Goal: Task Accomplishment & Management: Manage account settings

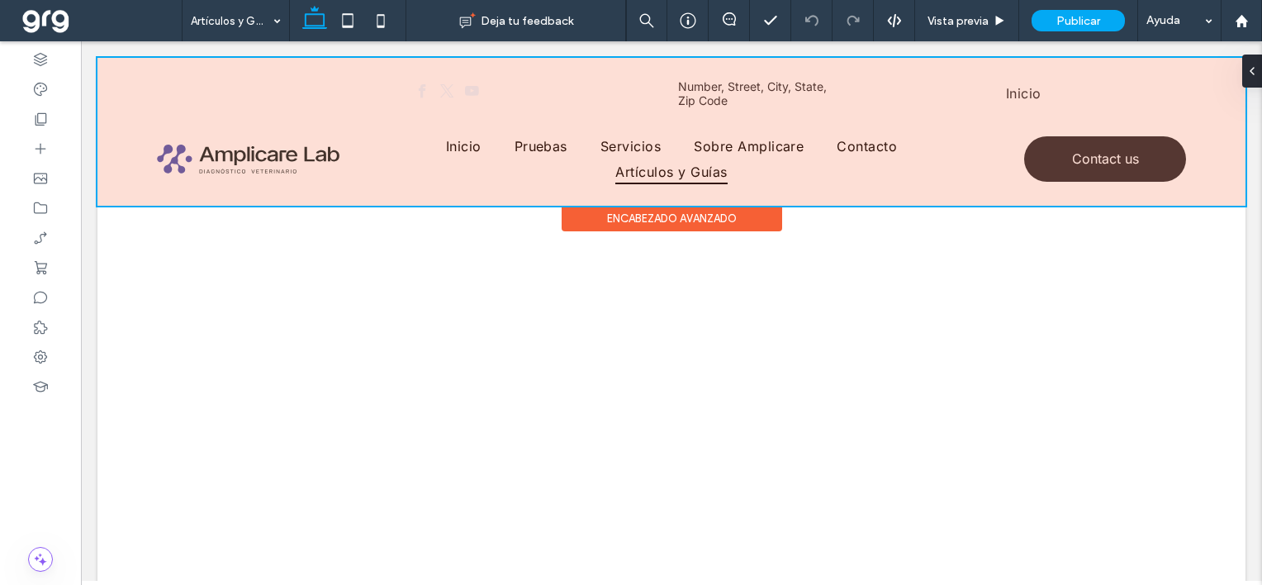
click at [1021, 92] on div at bounding box center [671, 132] width 1148 height 148
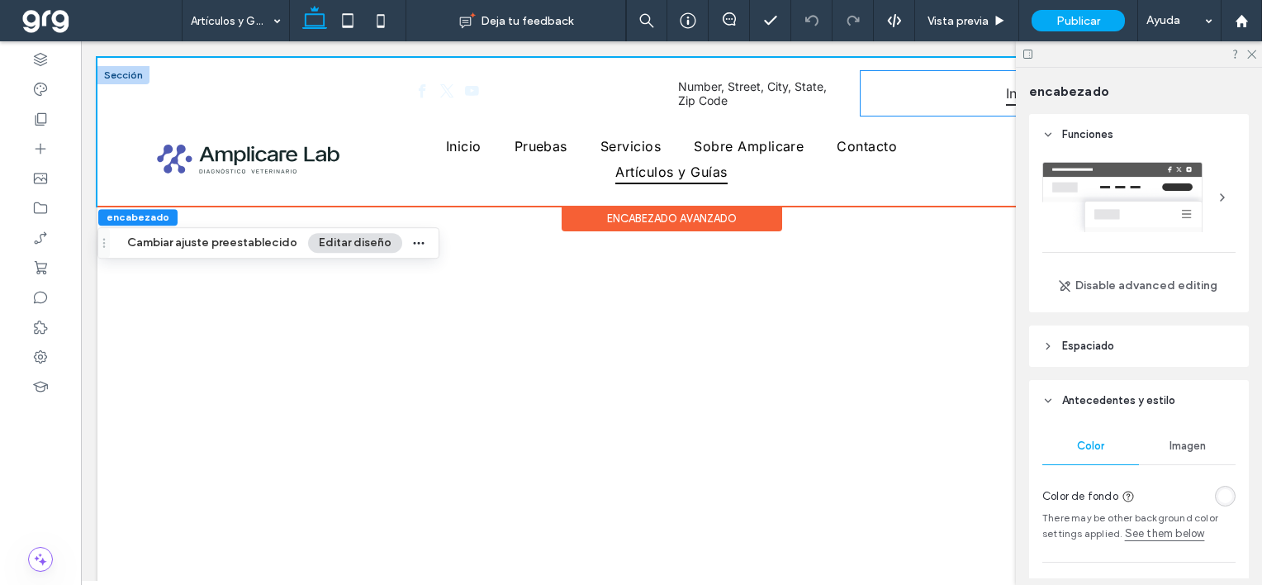
click at [1006, 97] on span "Inicio" at bounding box center [1024, 93] width 36 height 25
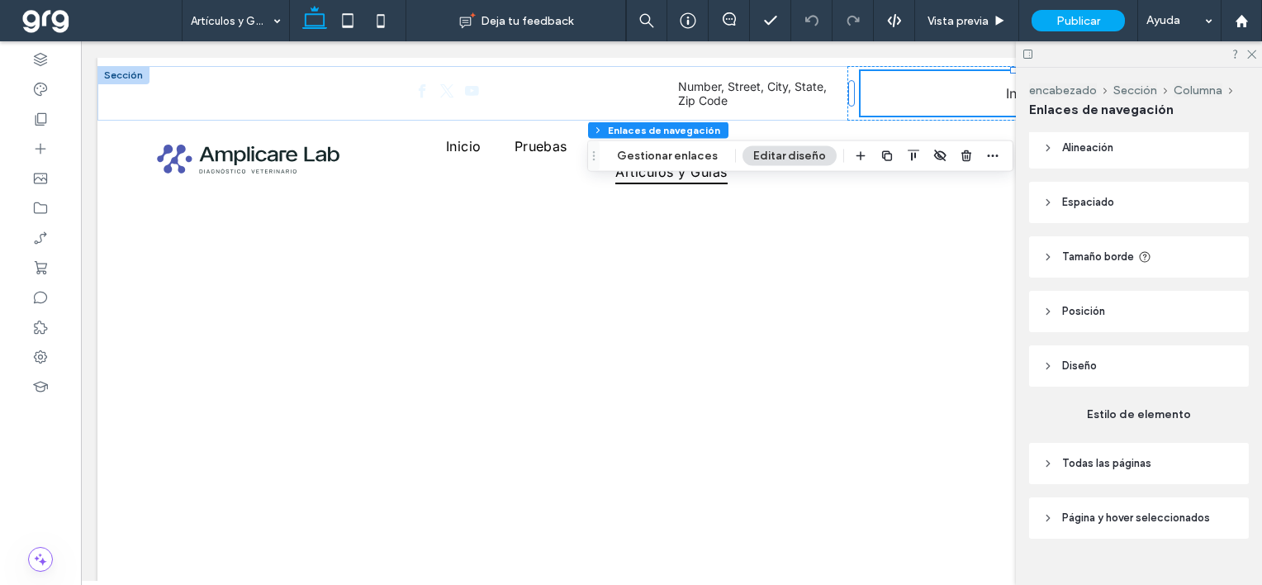
scroll to position [76, 0]
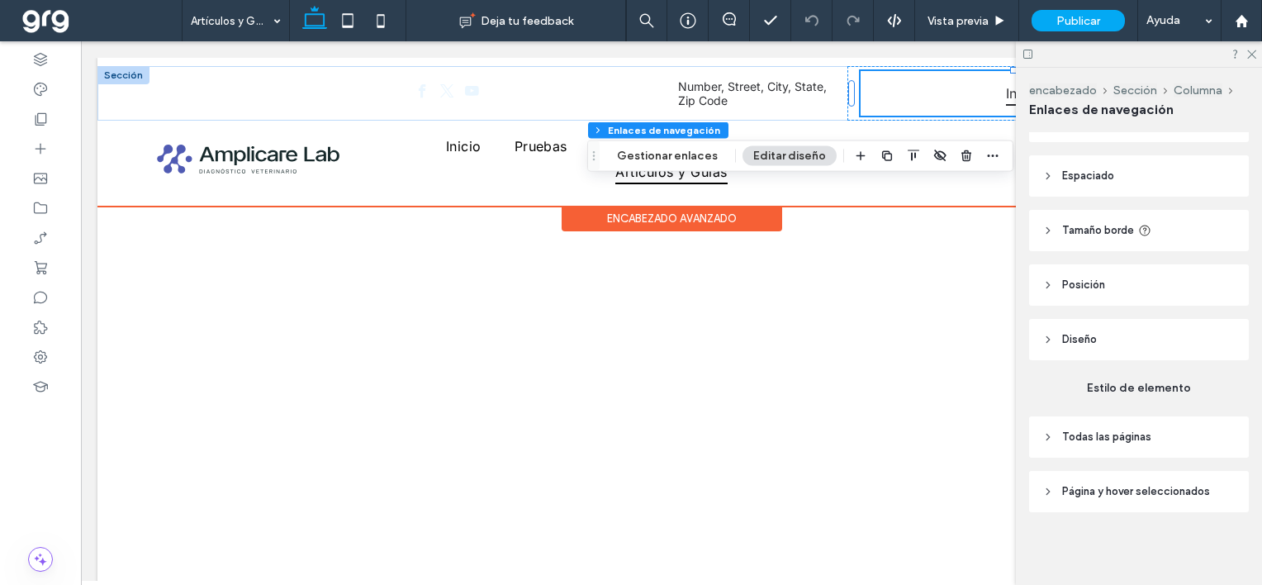
click at [1006, 96] on span "Inicio" at bounding box center [1024, 93] width 36 height 25
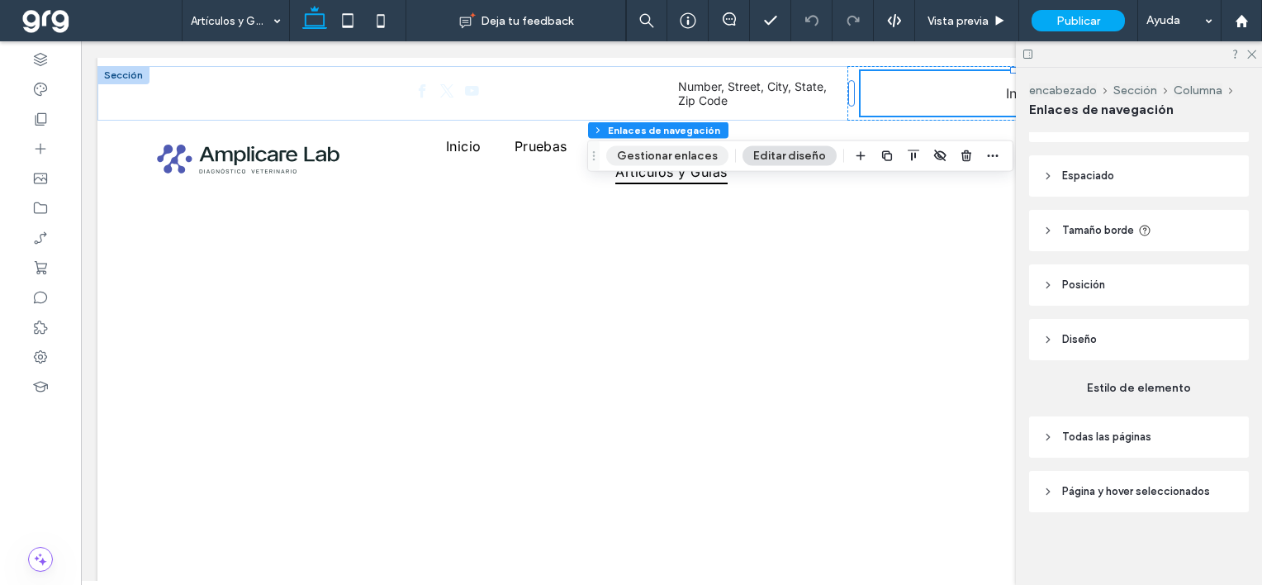
click at [701, 151] on button "Gestionar enlaces" at bounding box center [667, 156] width 122 height 20
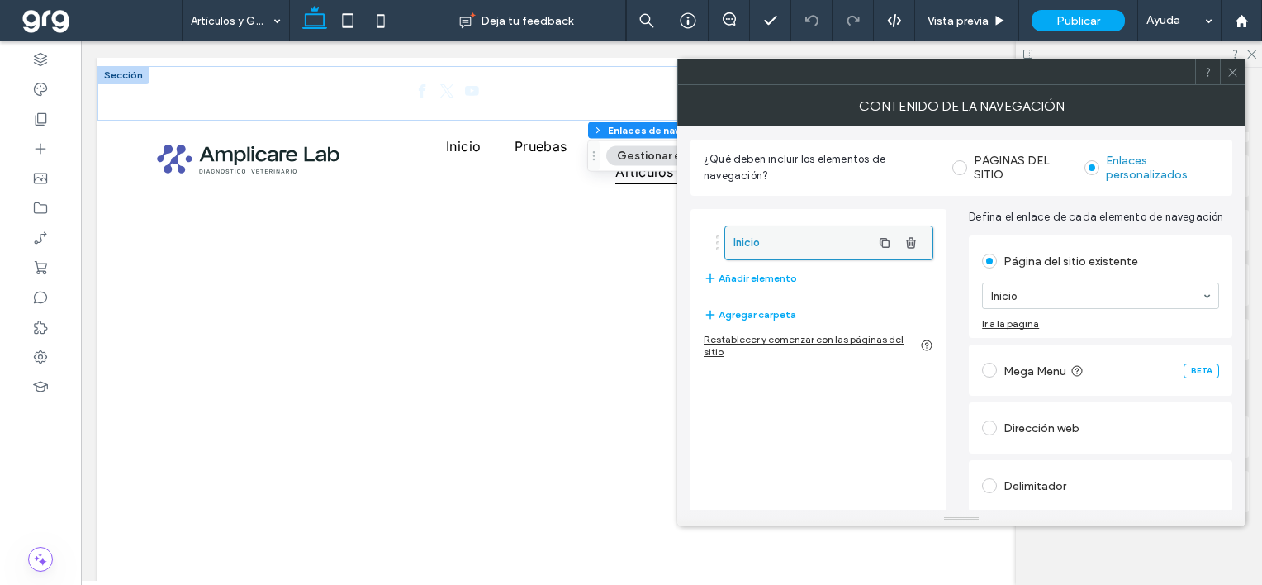
click at [770, 244] on label "Inicio" at bounding box center [802, 242] width 138 height 33
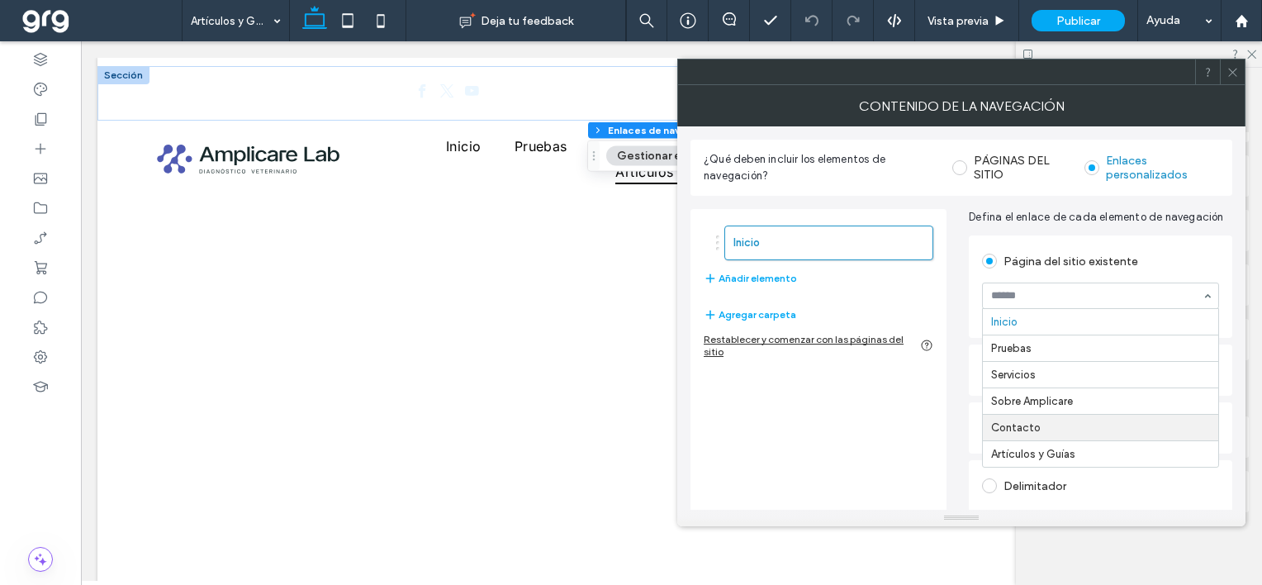
scroll to position [52, 0]
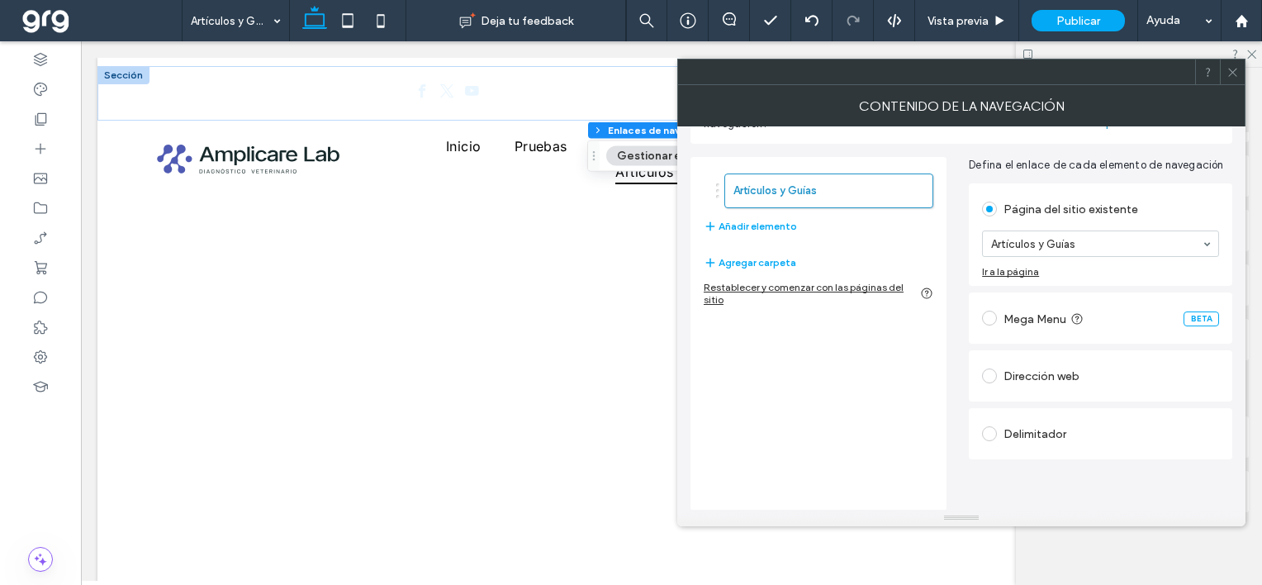
click at [1230, 74] on use at bounding box center [1232, 72] width 8 height 8
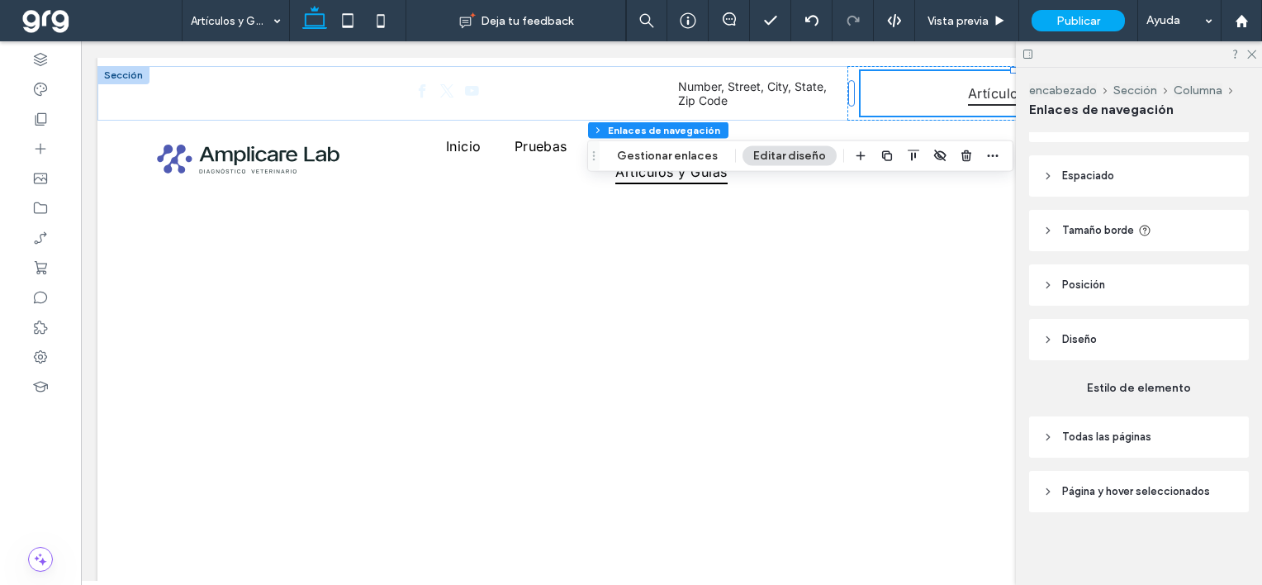
click at [1043, 490] on icon at bounding box center [1048, 492] width 12 height 12
type input "*"
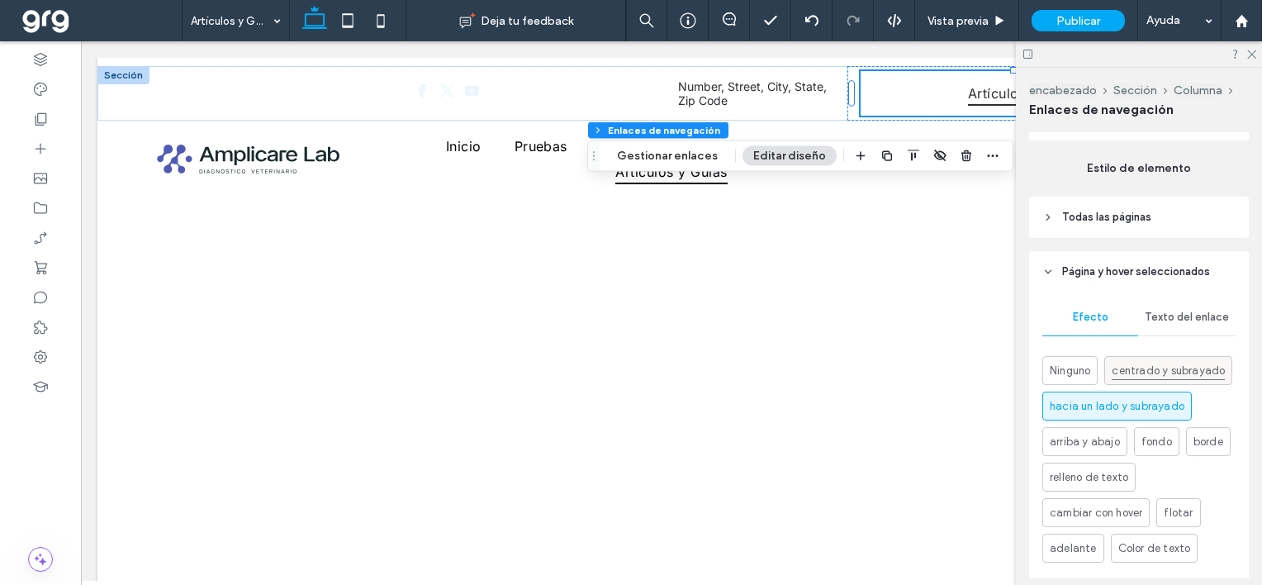
scroll to position [324, 0]
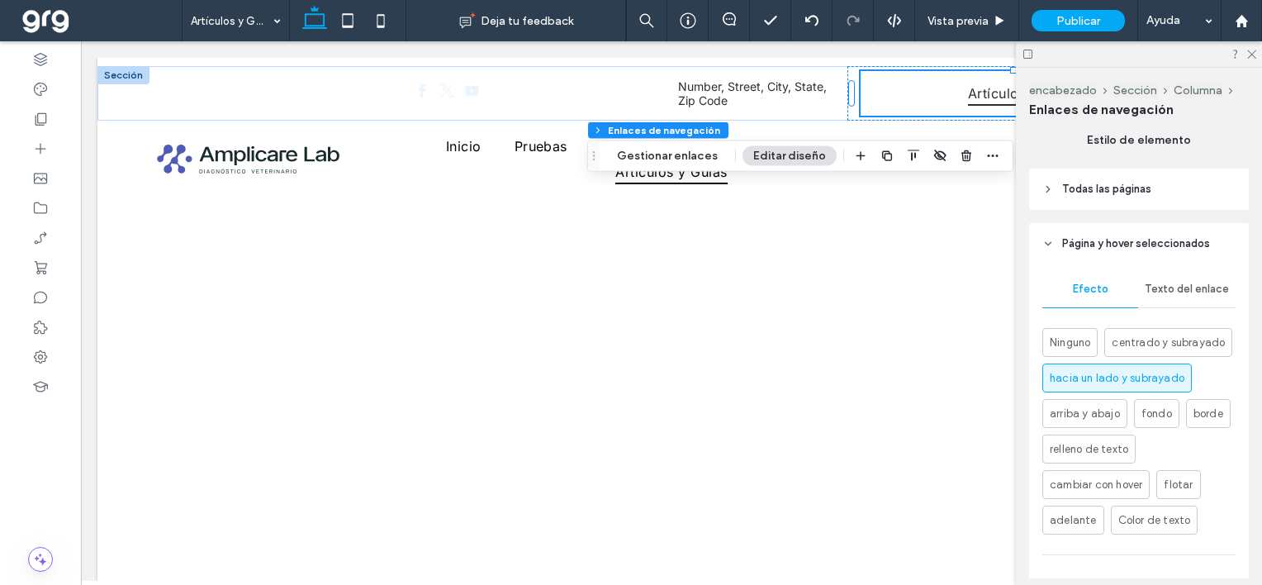
click at [1159, 284] on span "Texto del enlace" at bounding box center [1186, 288] width 84 height 13
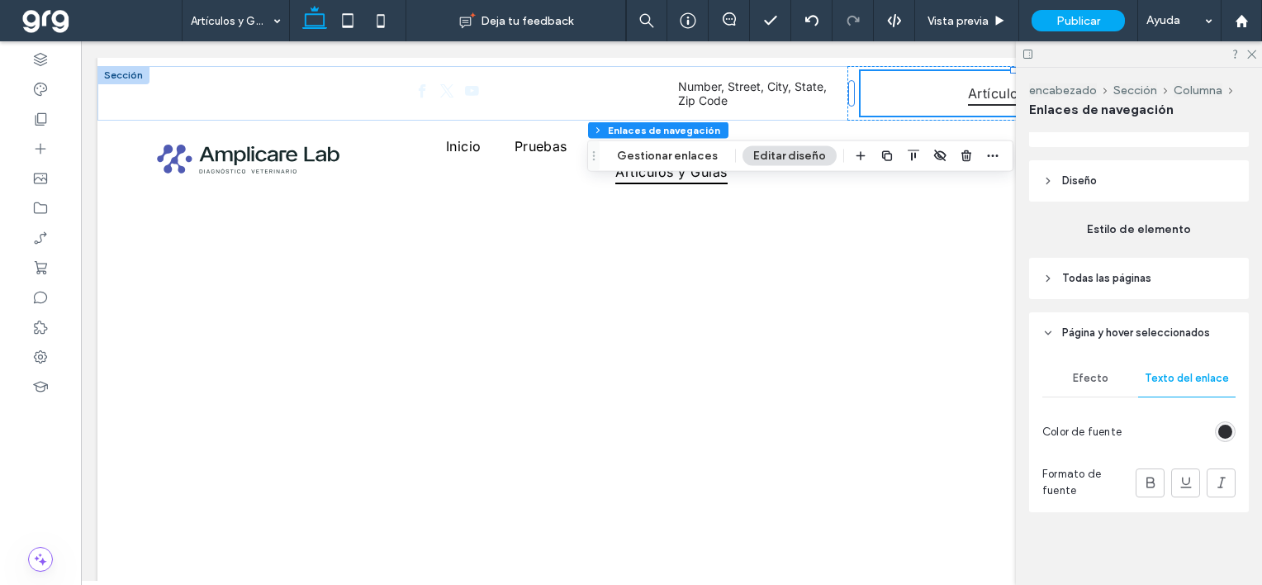
scroll to position [235, 0]
click at [1055, 272] on header "Todas las páginas" at bounding box center [1139, 278] width 220 height 41
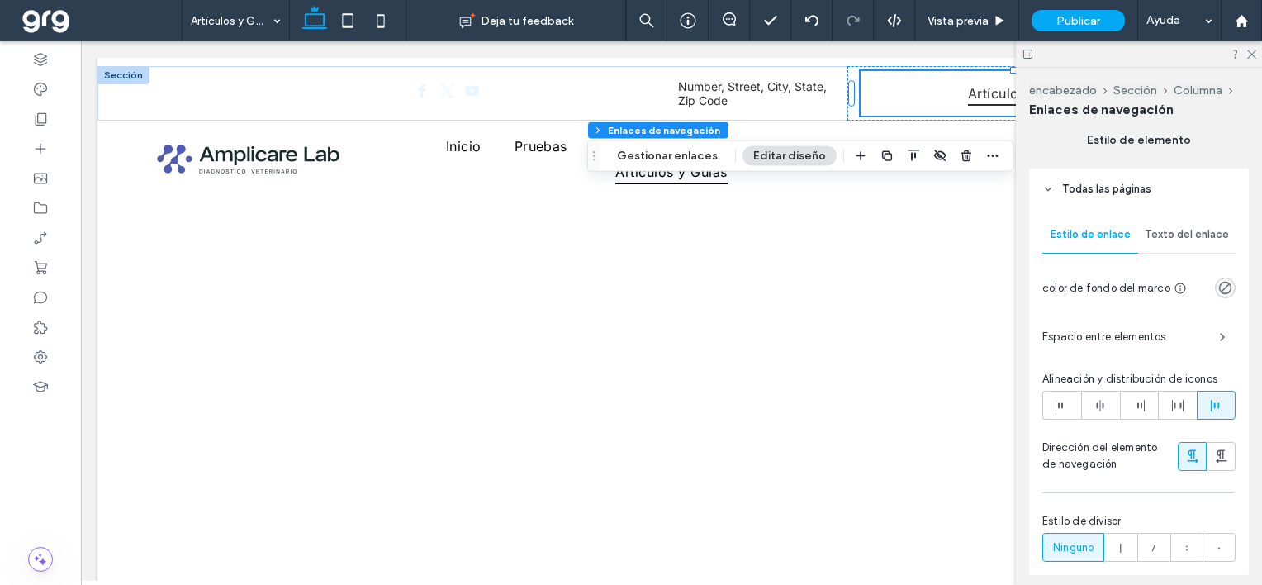
click at [1163, 237] on span "Texto del enlace" at bounding box center [1186, 234] width 84 height 13
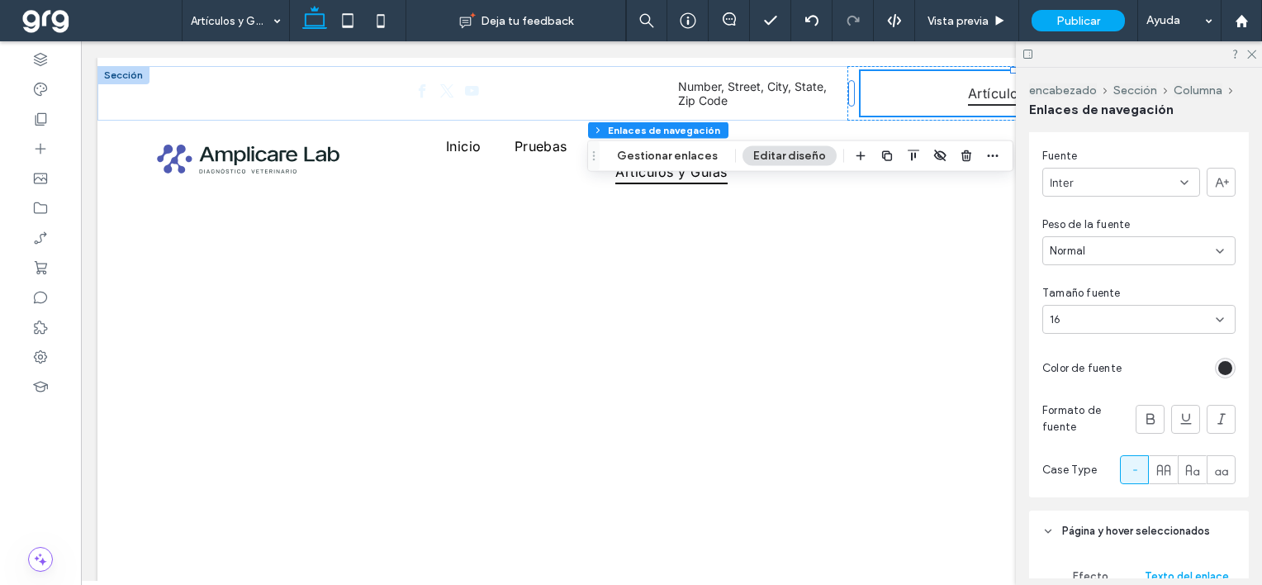
scroll to position [489, 0]
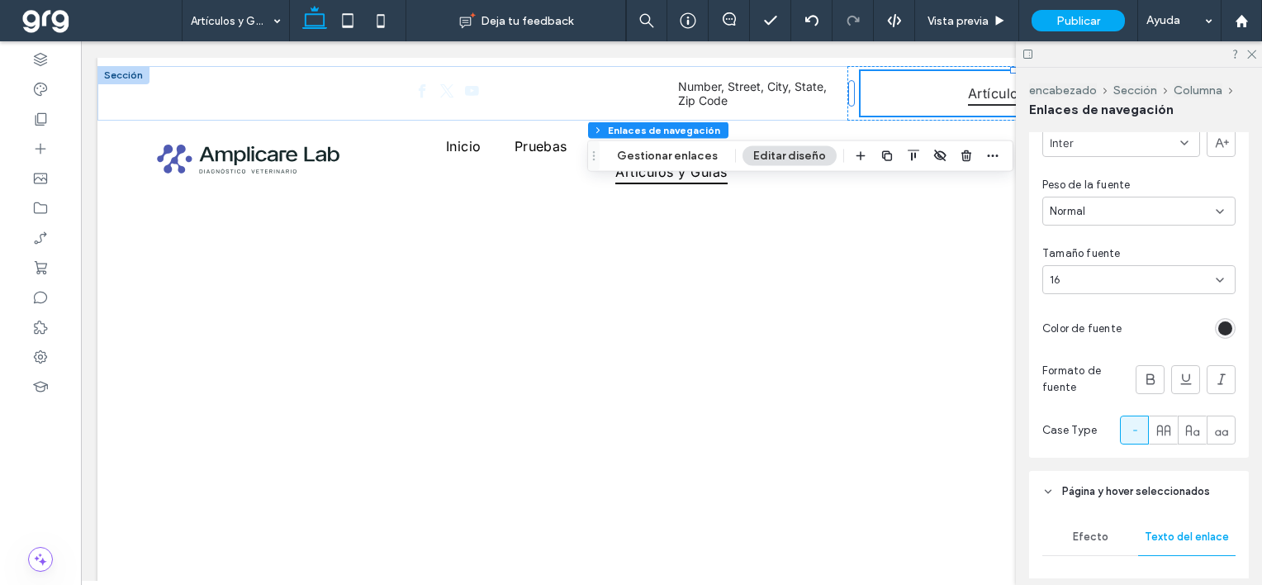
click at [1135, 280] on div "16" at bounding box center [1129, 280] width 159 height 17
click at [1150, 456] on div "14" at bounding box center [1134, 452] width 183 height 29
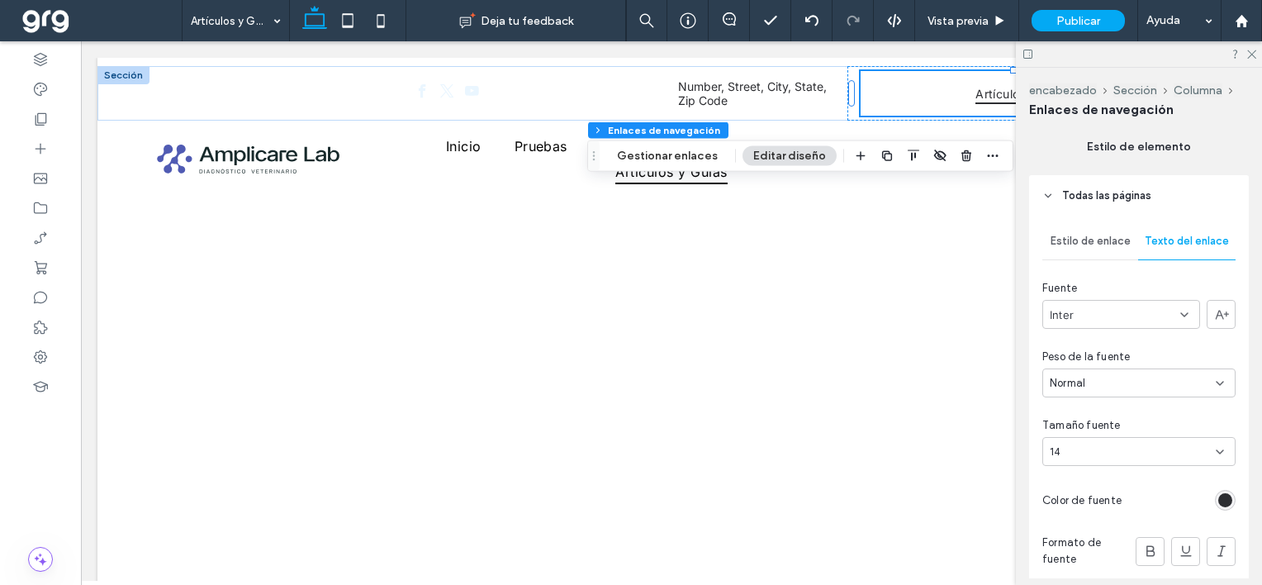
scroll to position [241, 0]
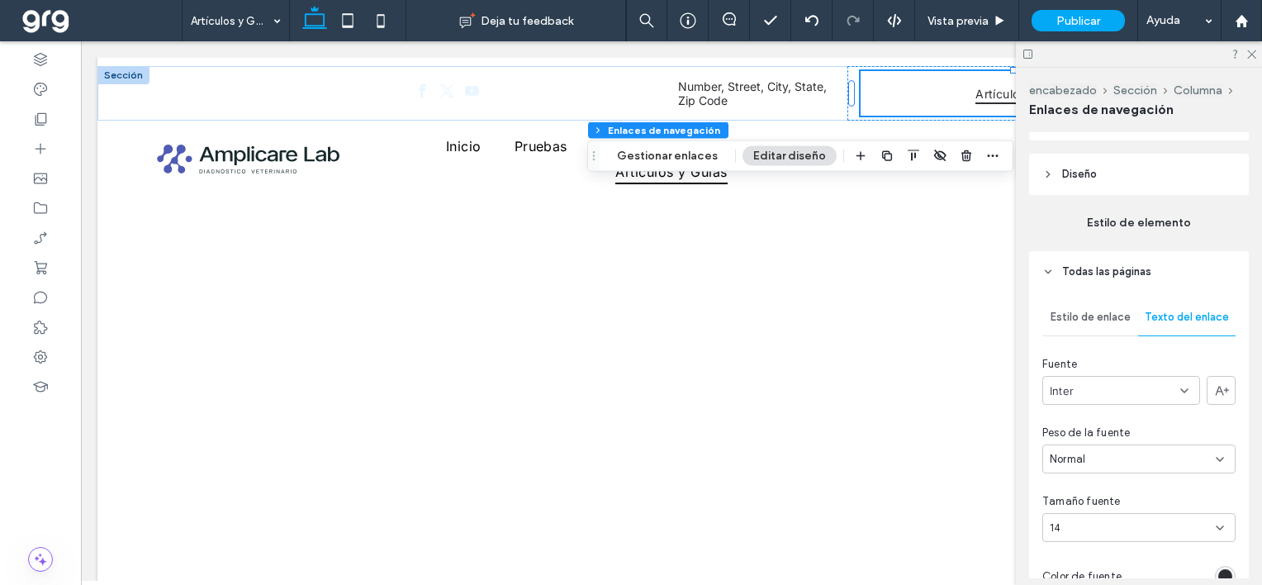
click at [1050, 277] on header "Todas las páginas" at bounding box center [1139, 271] width 220 height 41
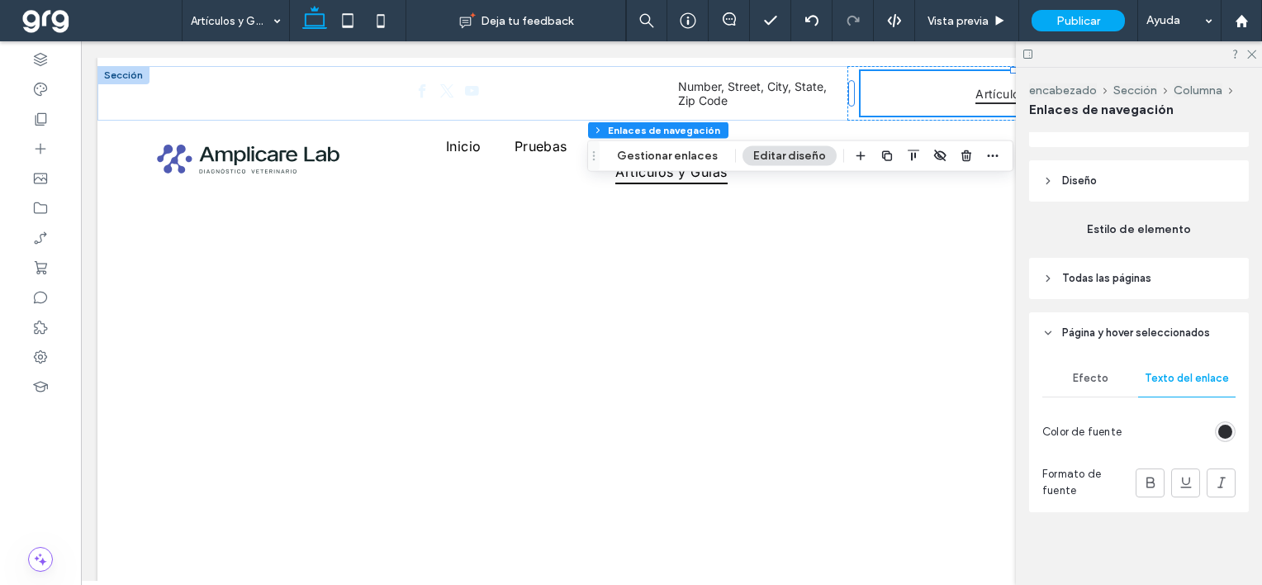
scroll to position [235, 0]
click at [1047, 333] on use at bounding box center [1048, 332] width 6 height 3
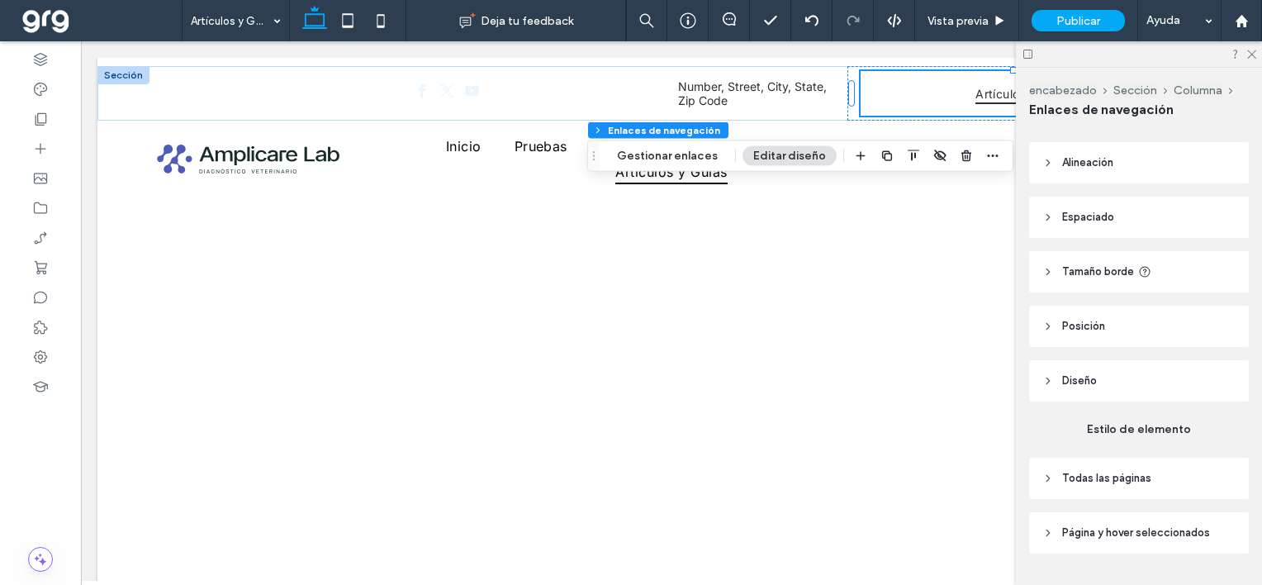
scroll to position [0, 0]
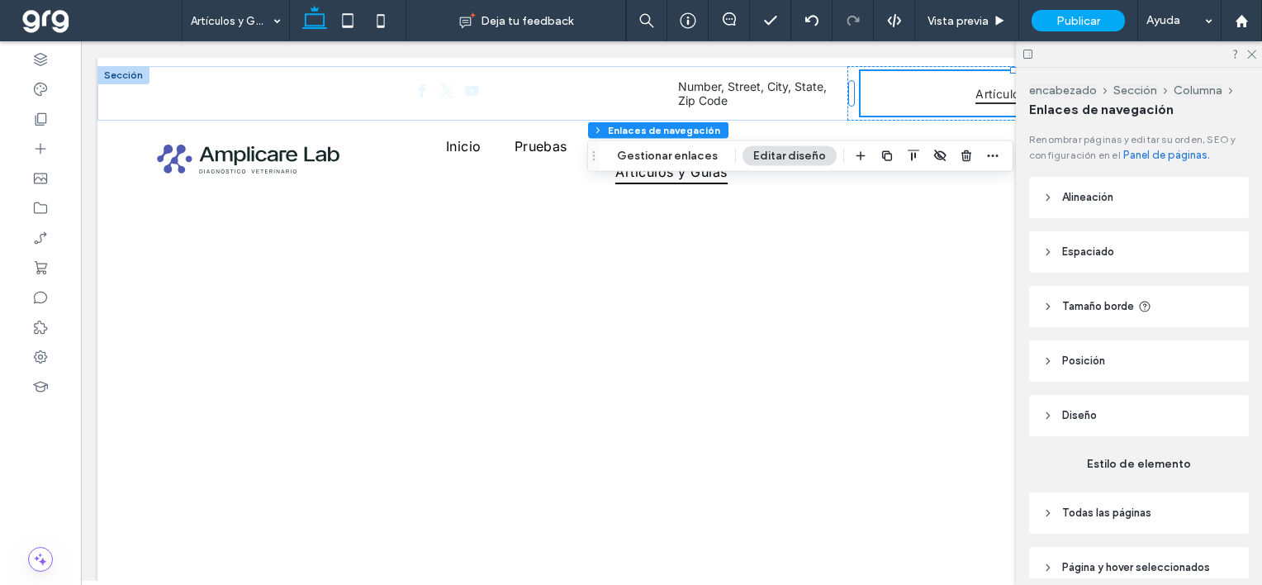
click at [1042, 195] on icon at bounding box center [1048, 198] width 12 height 12
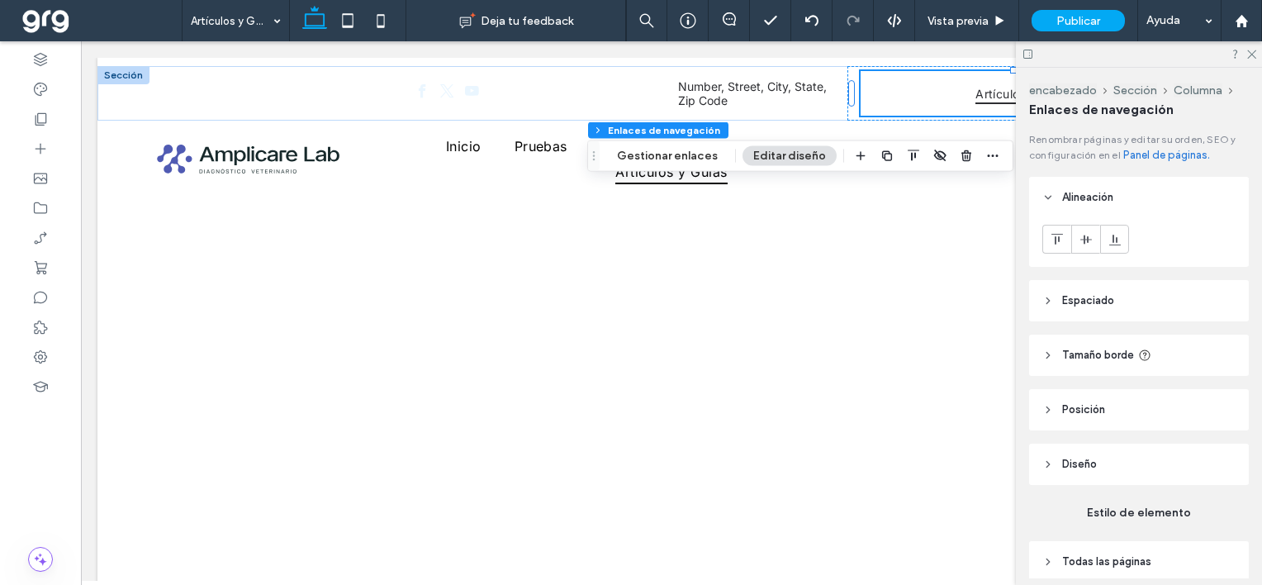
click at [1035, 410] on header "Posición" at bounding box center [1139, 409] width 220 height 41
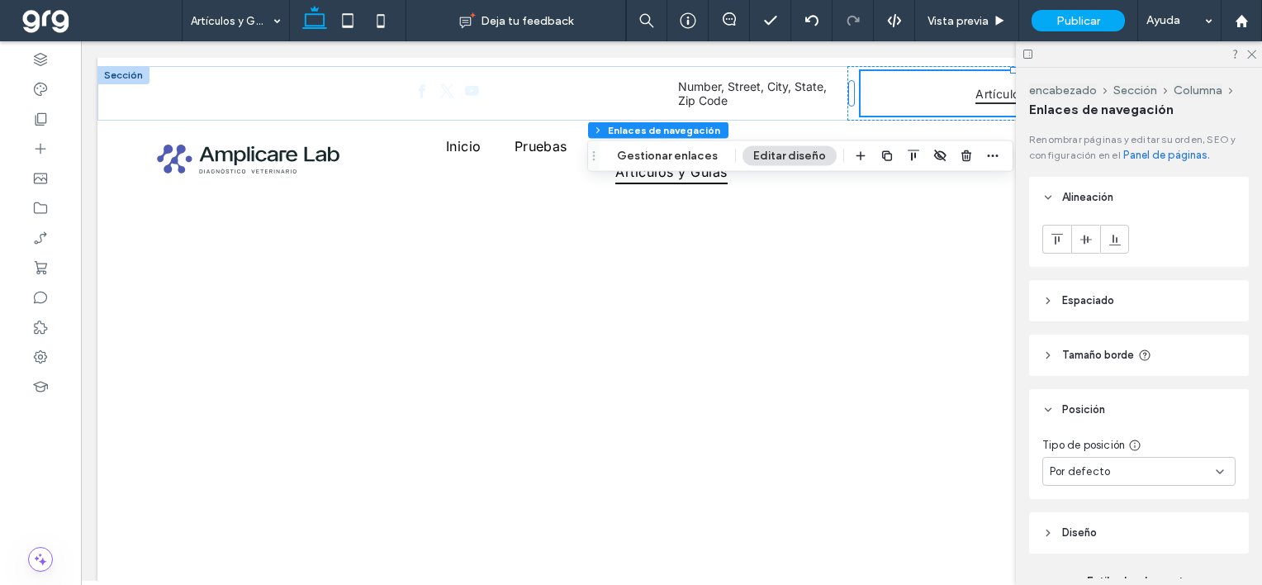
scroll to position [165, 0]
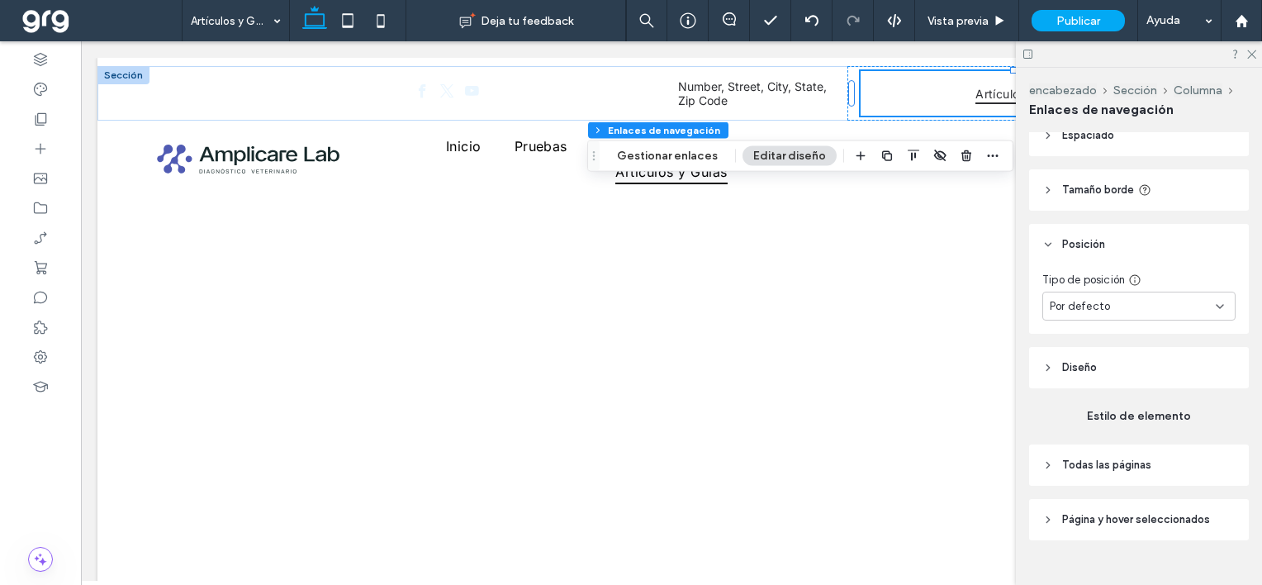
click at [1102, 302] on span "Por defecto" at bounding box center [1080, 306] width 60 height 17
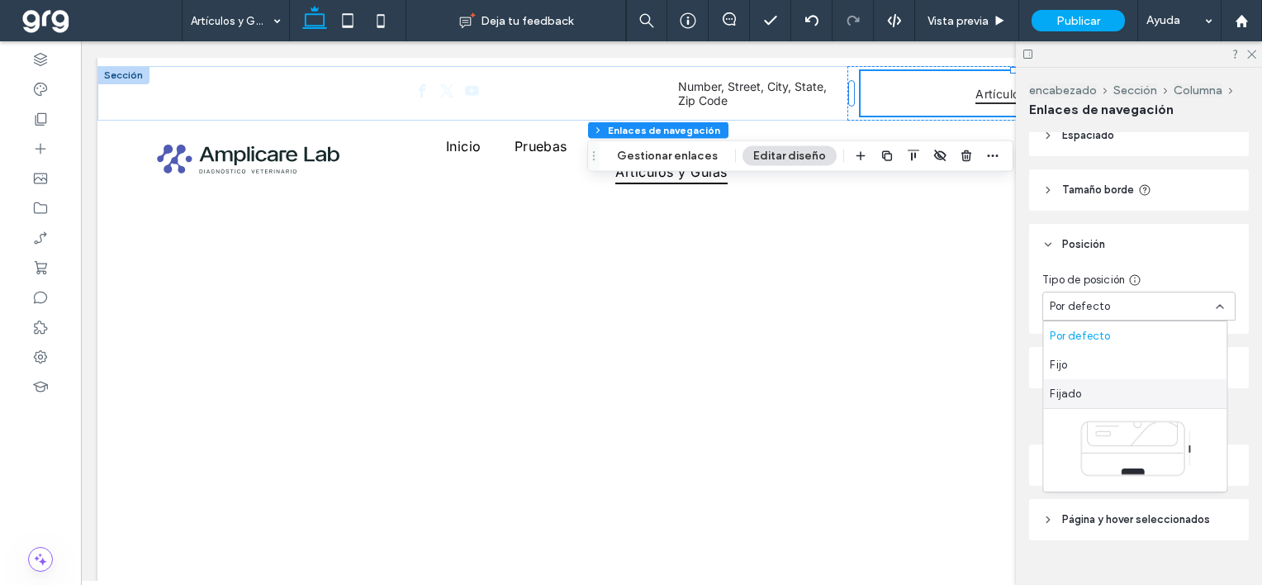
click at [1183, 248] on header "Posición" at bounding box center [1139, 244] width 220 height 41
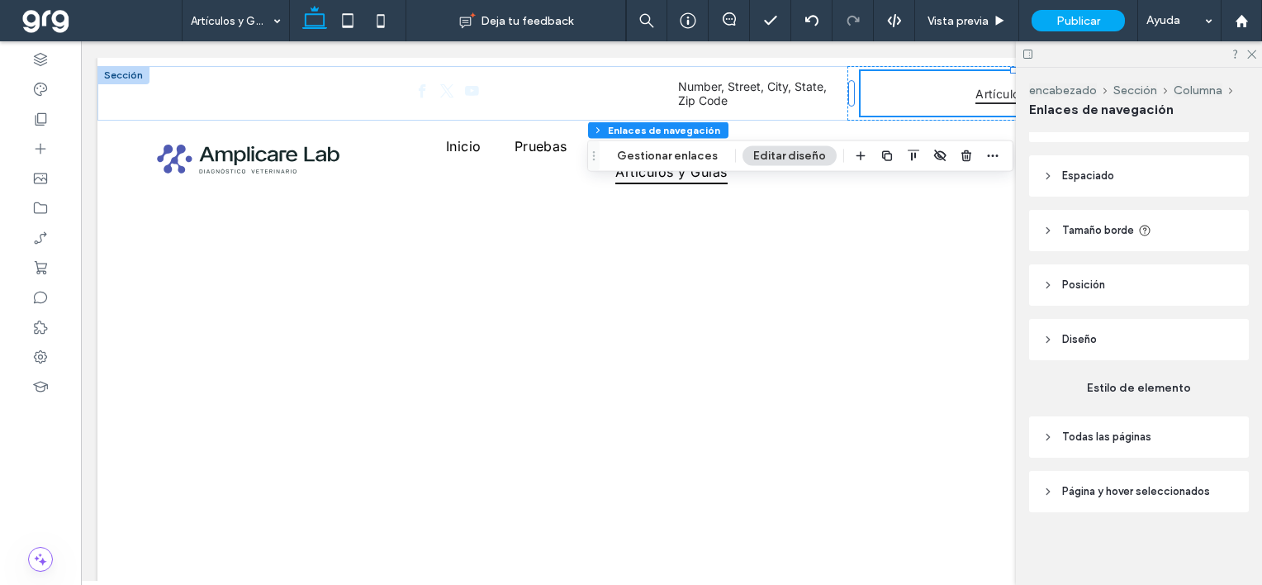
scroll to position [126, 0]
click at [1050, 340] on icon at bounding box center [1048, 340] width 12 height 12
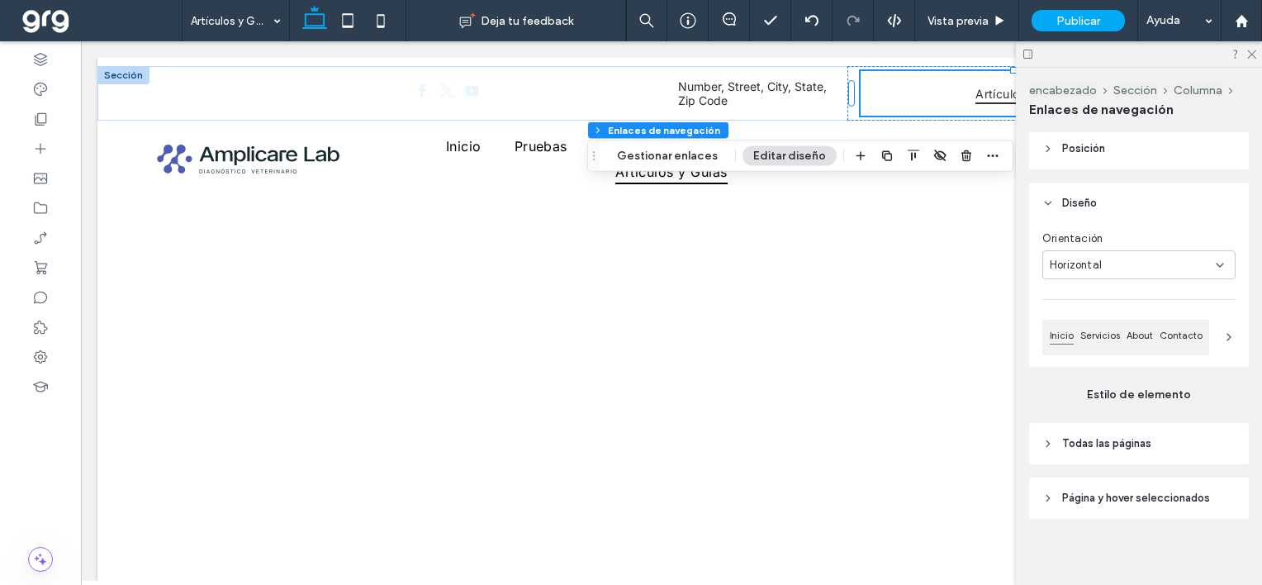
scroll to position [268, 0]
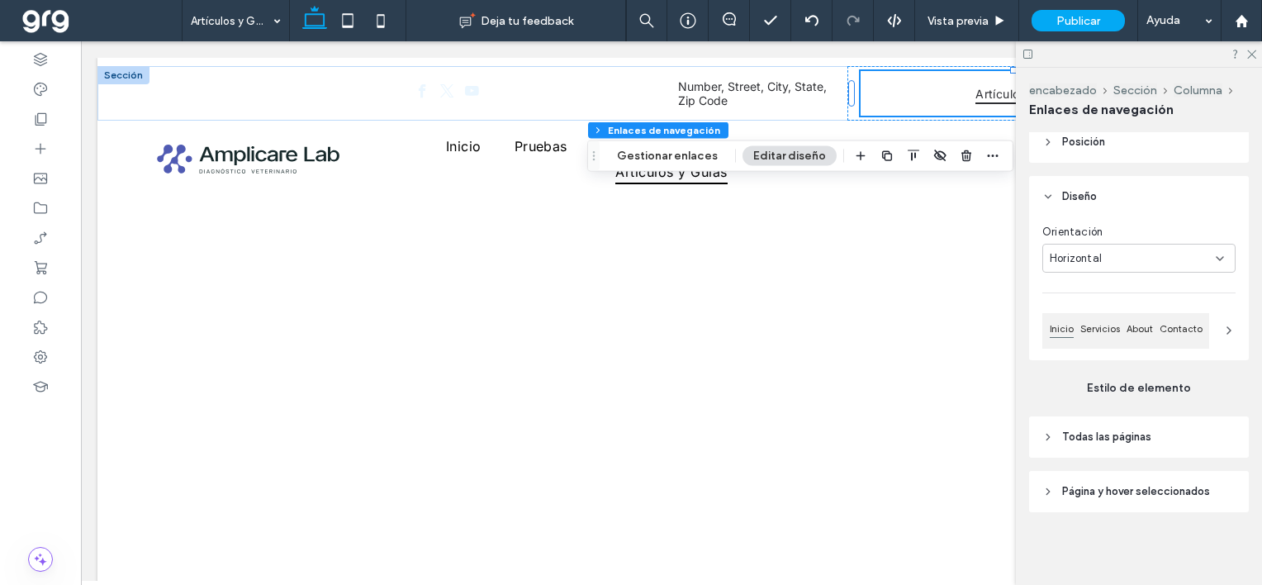
click at [1131, 260] on div "Horizontal" at bounding box center [1133, 258] width 166 height 17
click at [1131, 251] on div "Horizontal" at bounding box center [1133, 258] width 166 height 17
click at [1185, 334] on span "Contacto" at bounding box center [1181, 329] width 50 height 16
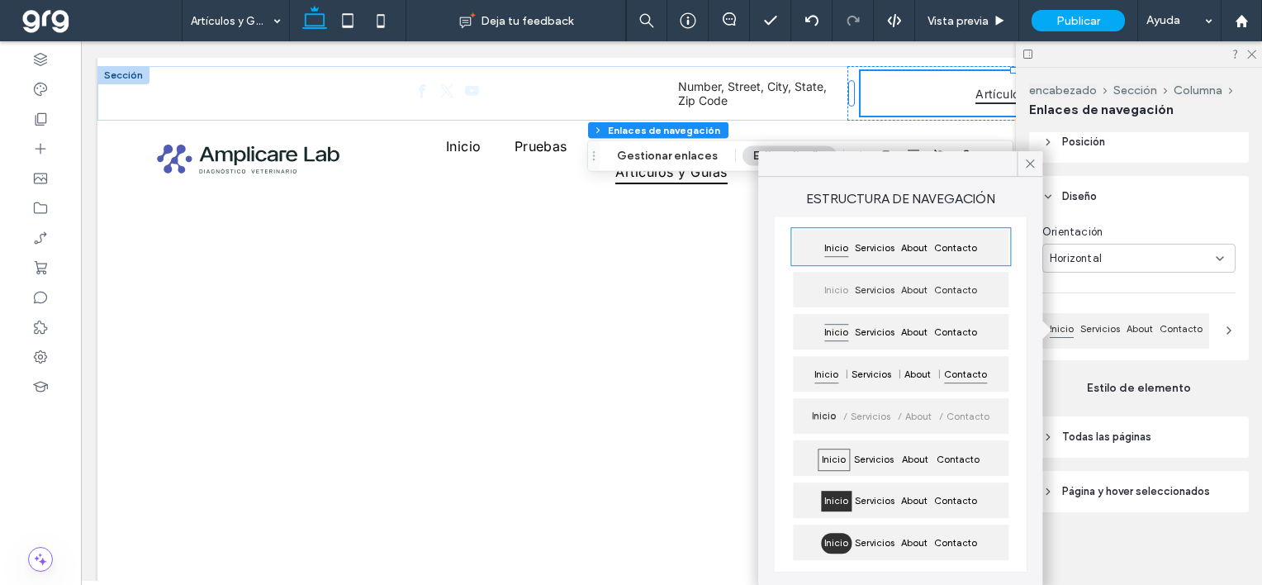
click at [960, 371] on span "Contacto" at bounding box center [966, 374] width 50 height 21
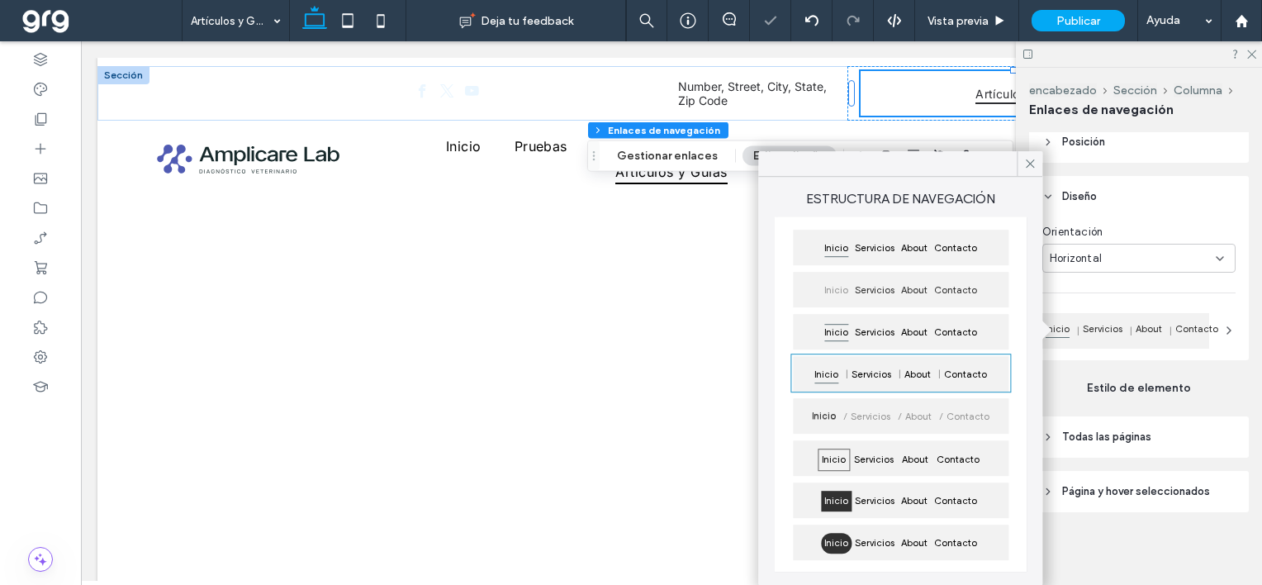
click at [1203, 207] on header "Diseño" at bounding box center [1139, 196] width 220 height 41
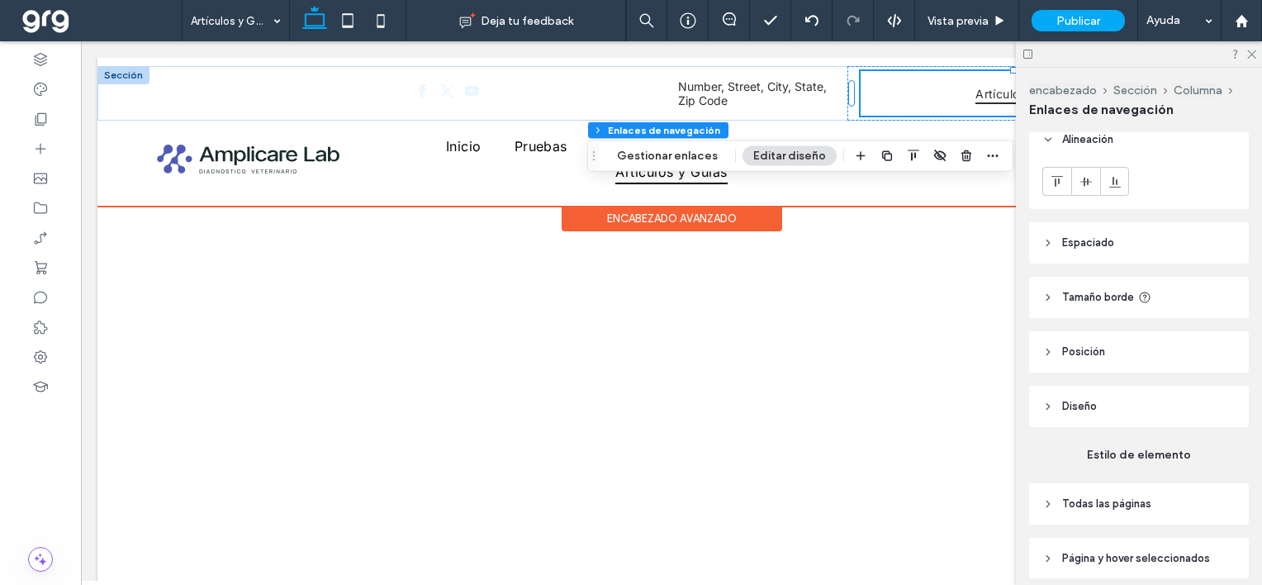
scroll to position [0, 0]
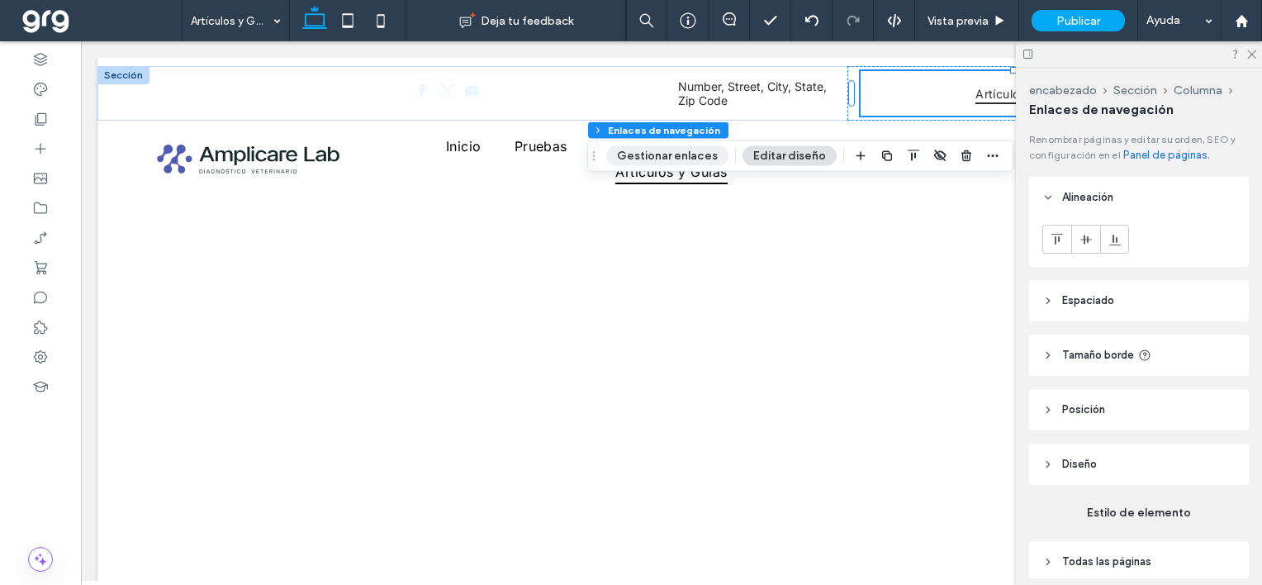
click at [675, 155] on button "Gestionar enlaces" at bounding box center [667, 156] width 122 height 20
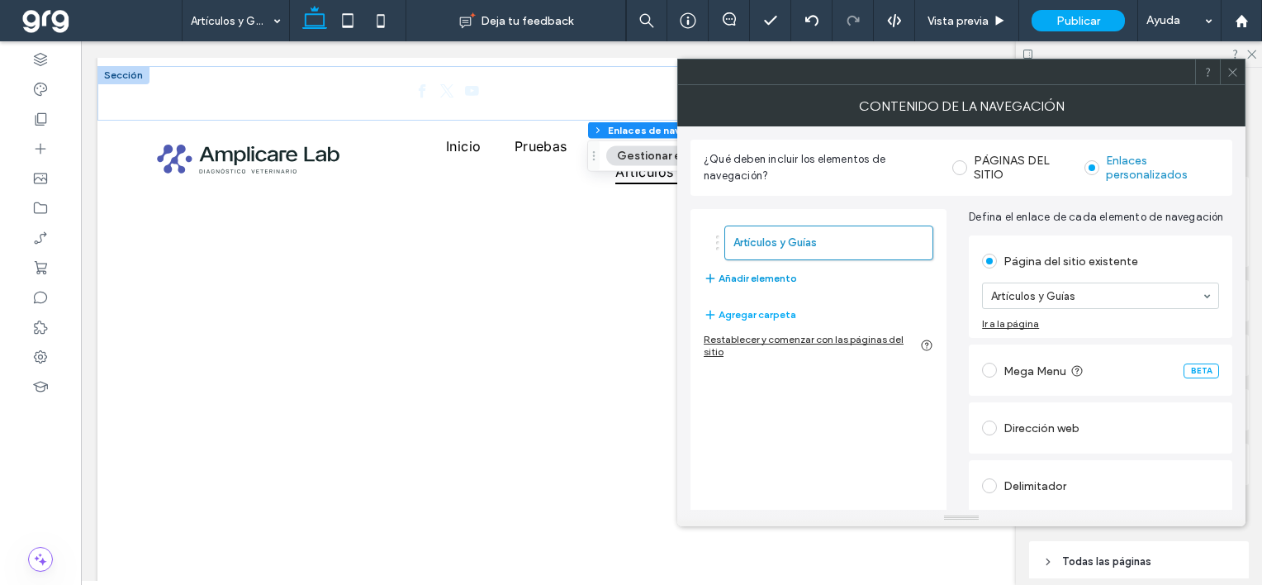
click at [766, 281] on button "Añadir elemento" at bounding box center [750, 278] width 93 height 20
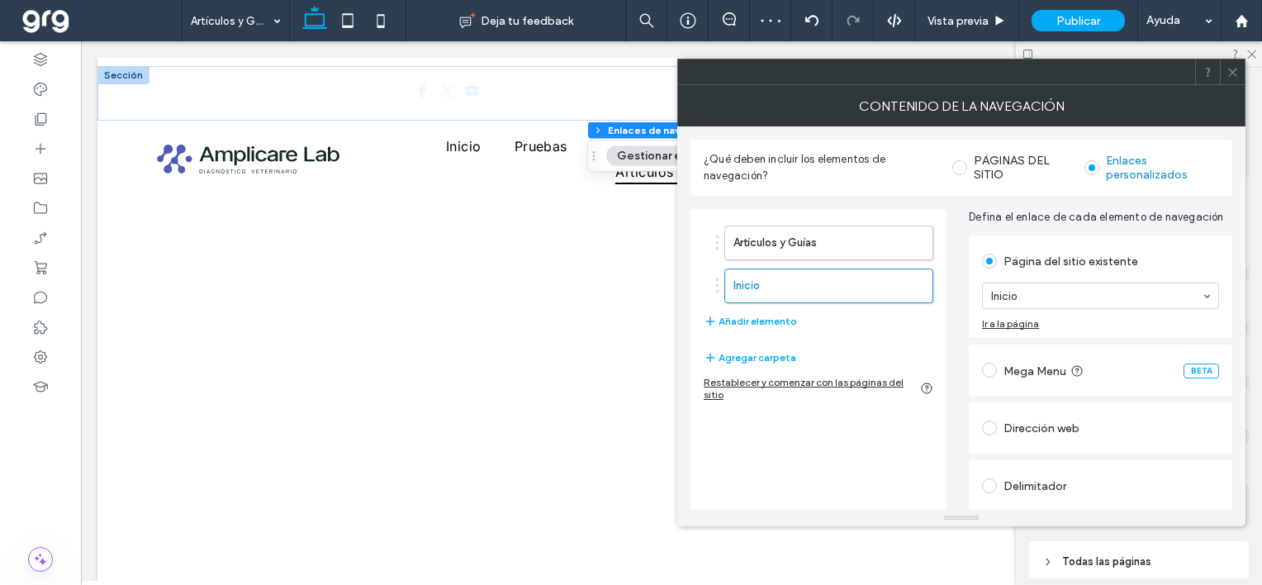
scroll to position [52, 0]
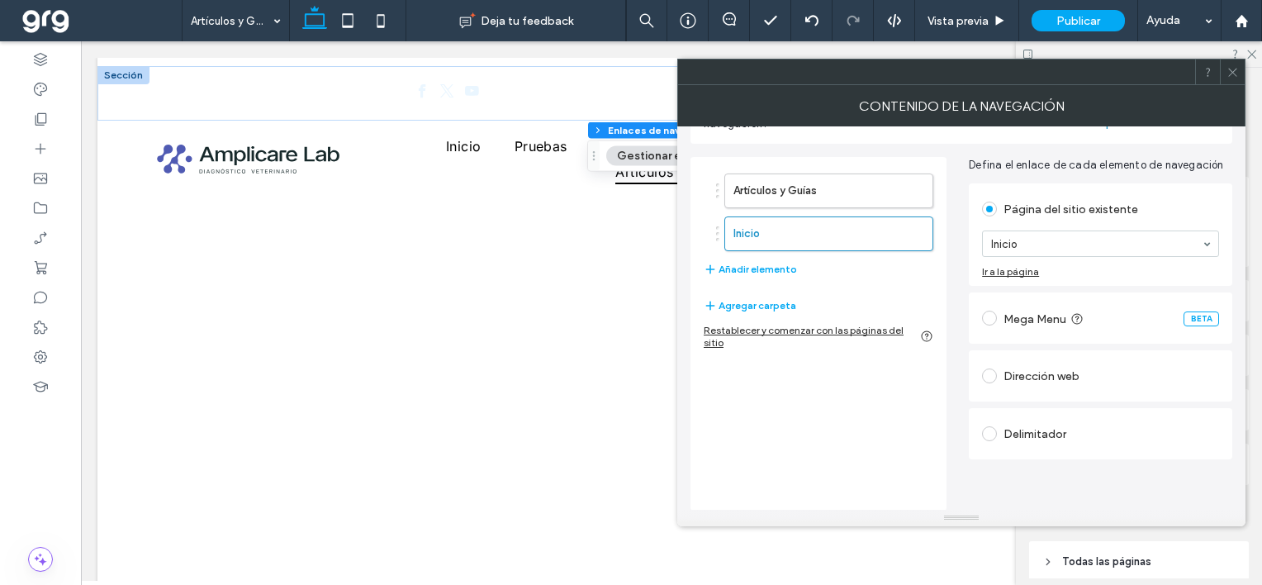
click at [1057, 380] on div "Dirección web" at bounding box center [1100, 376] width 237 height 26
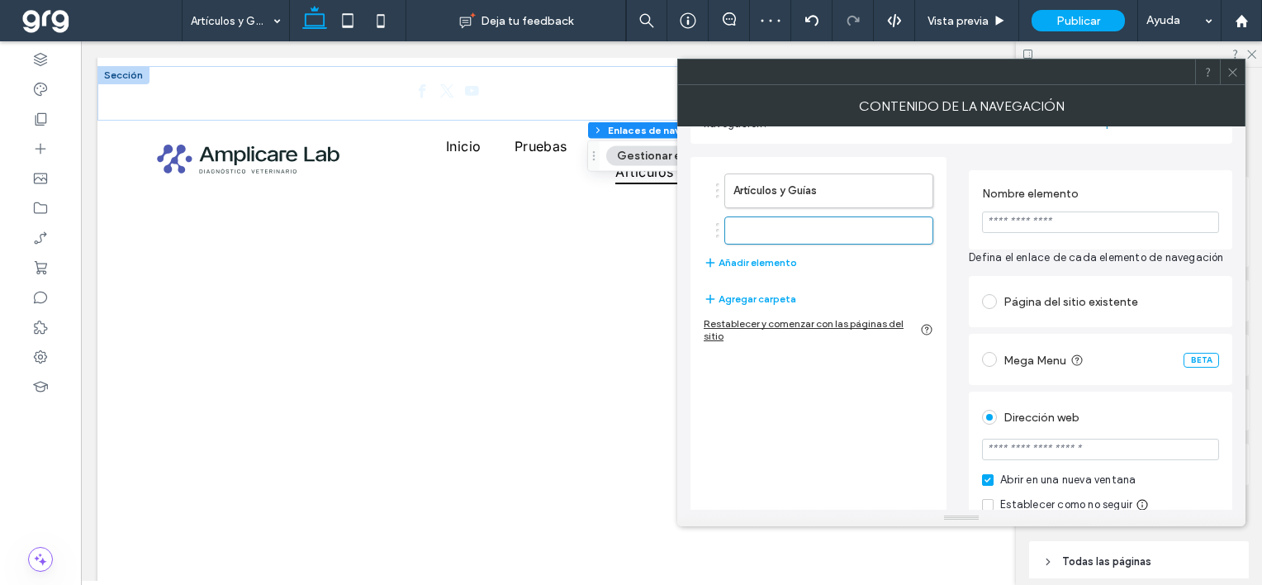
click at [1026, 220] on input "Nombre elemento" at bounding box center [1100, 221] width 237 height 21
type input "**********"
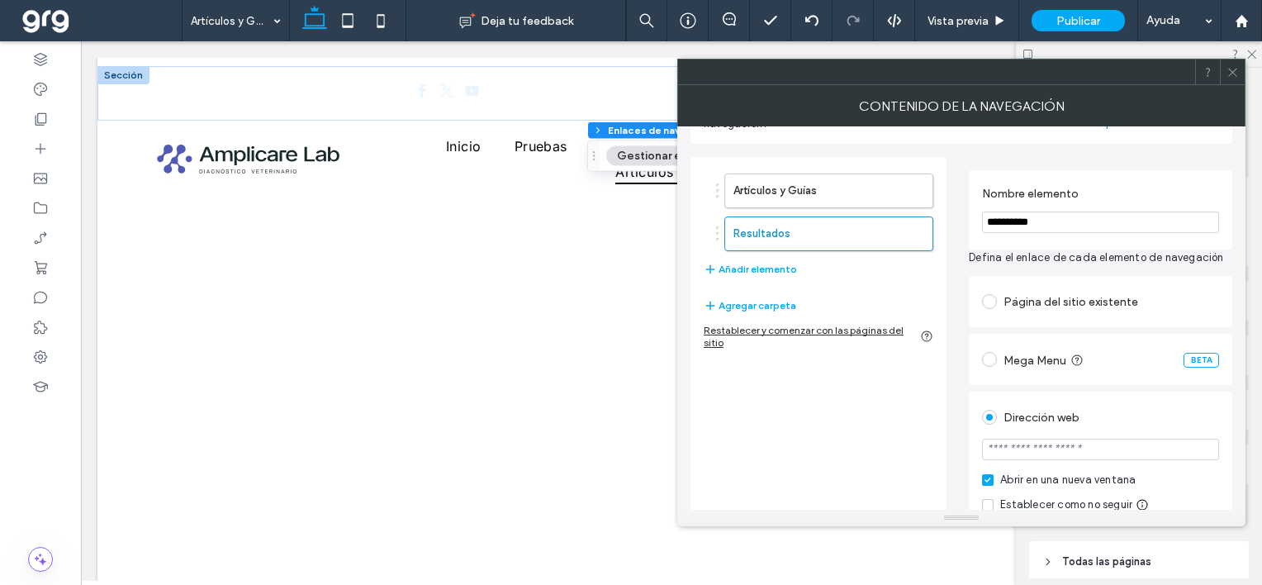
click at [1144, 457] on input "url" at bounding box center [1100, 448] width 237 height 21
paste input "**********"
type input "**********"
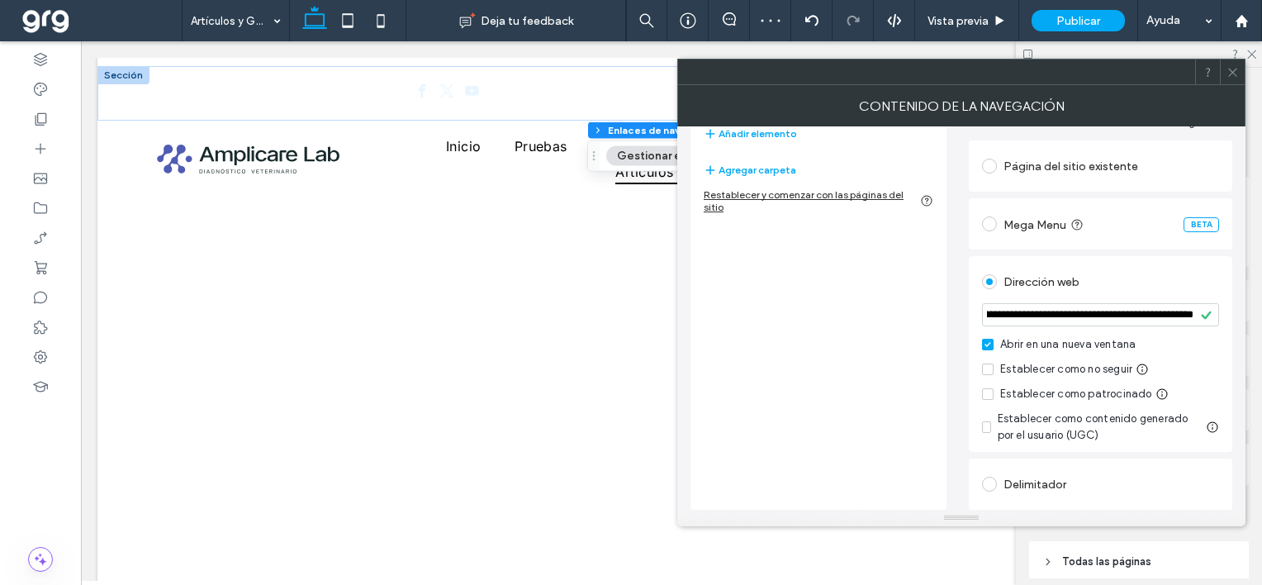
scroll to position [0, 0]
click at [1230, 74] on icon at bounding box center [1232, 72] width 12 height 12
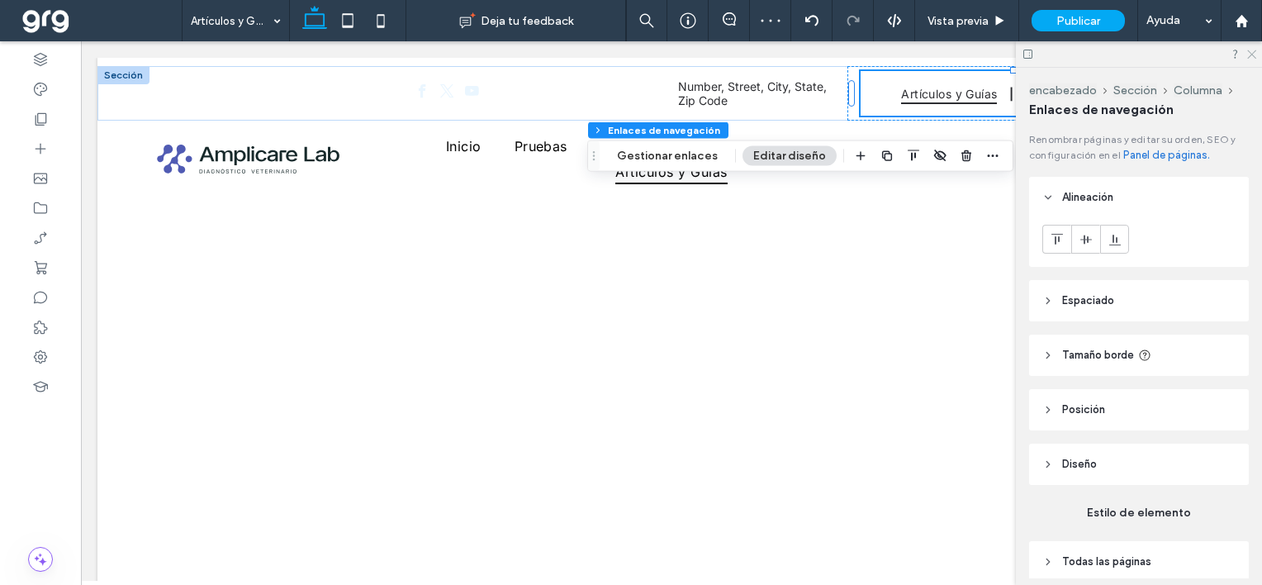
click at [1254, 51] on use at bounding box center [1251, 54] width 9 height 9
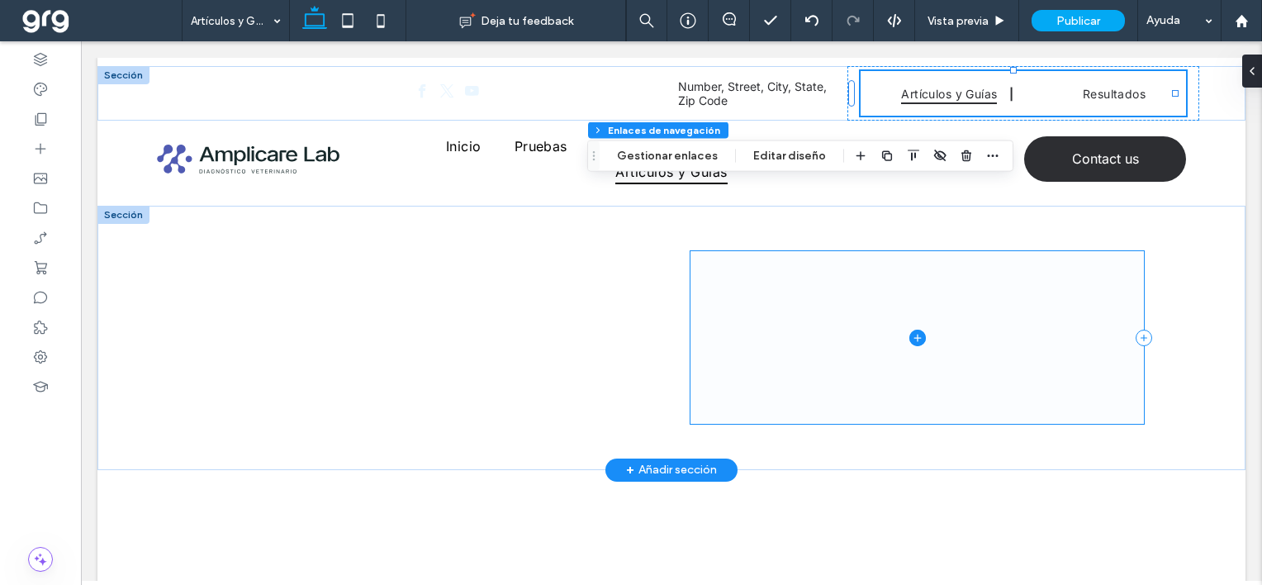
click at [1092, 395] on span at bounding box center [916, 337] width 453 height 173
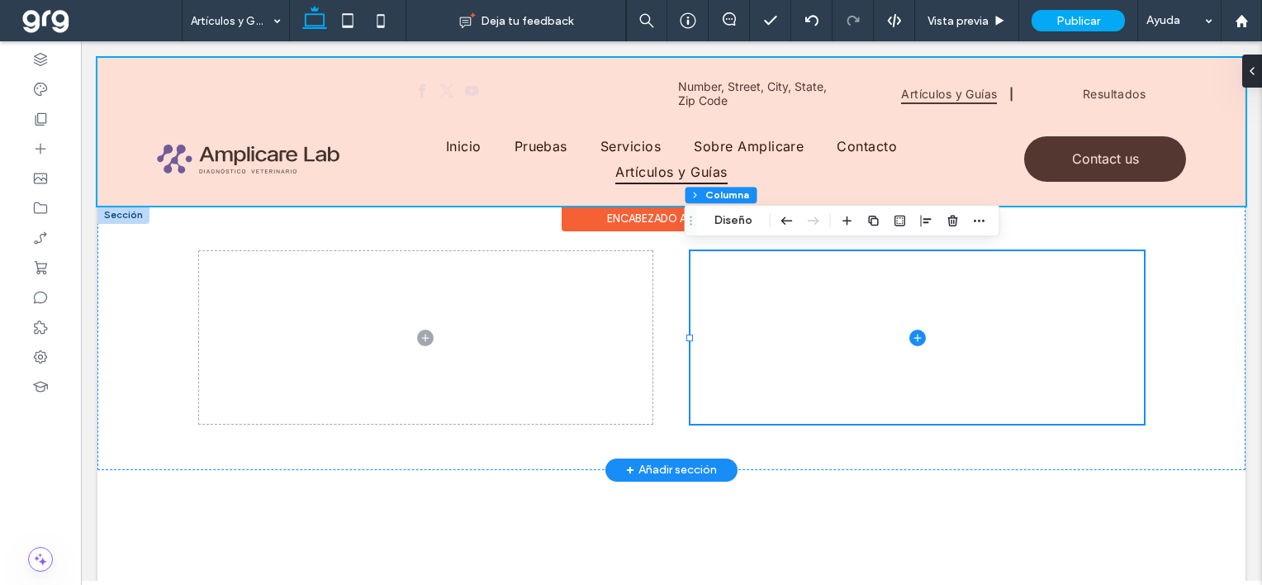
click at [1080, 92] on div at bounding box center [671, 132] width 1148 height 148
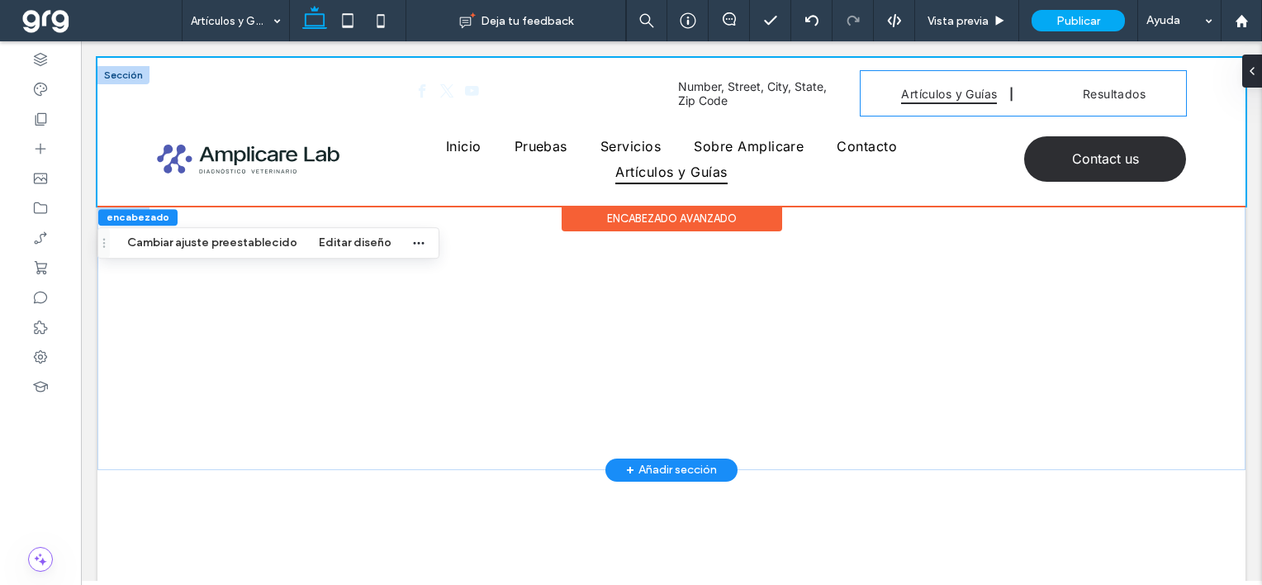
click at [912, 79] on link "Artículos y Guías" at bounding box center [949, 93] width 121 height 45
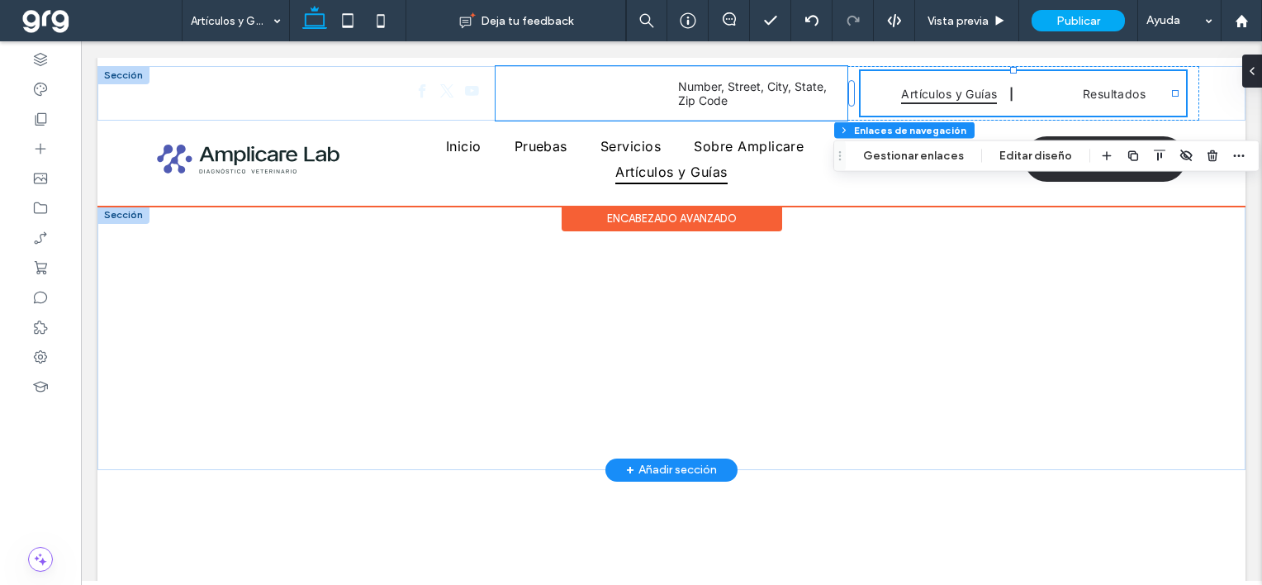
click at [835, 92] on div "Number, Street, City, State, Zip Code" at bounding box center [671, 93] width 352 height 54
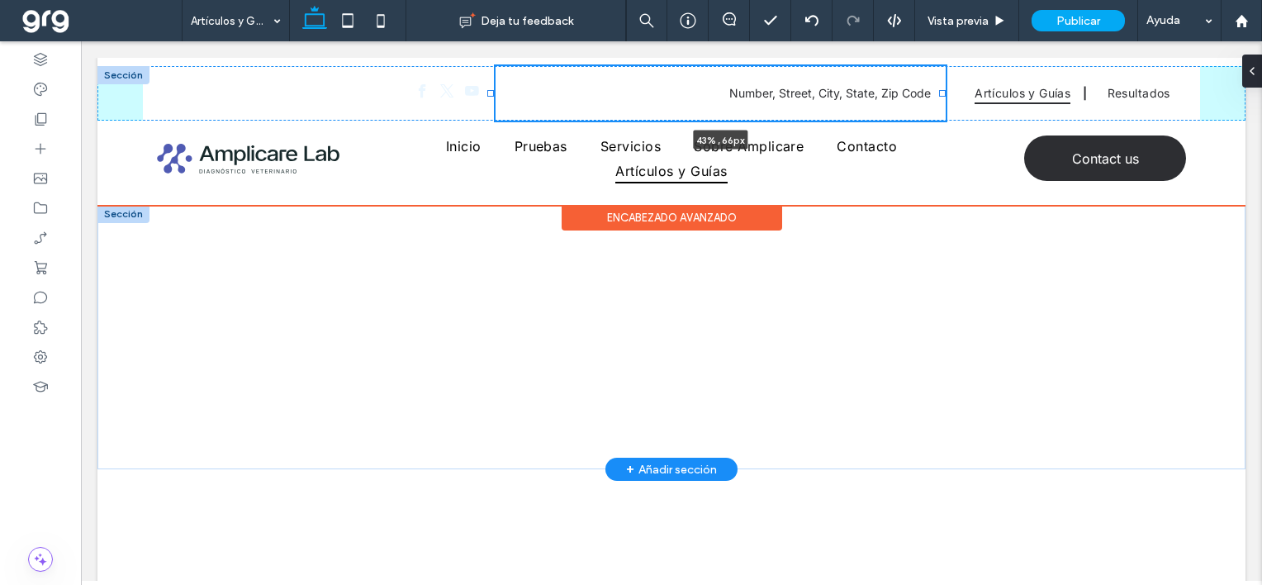
drag, startPoint x: 838, startPoint y: 92, endPoint x: 940, endPoint y: 96, distance: 101.6
click at [940, 96] on div at bounding box center [942, 93] width 7 height 7
type input "**"
type input "***"
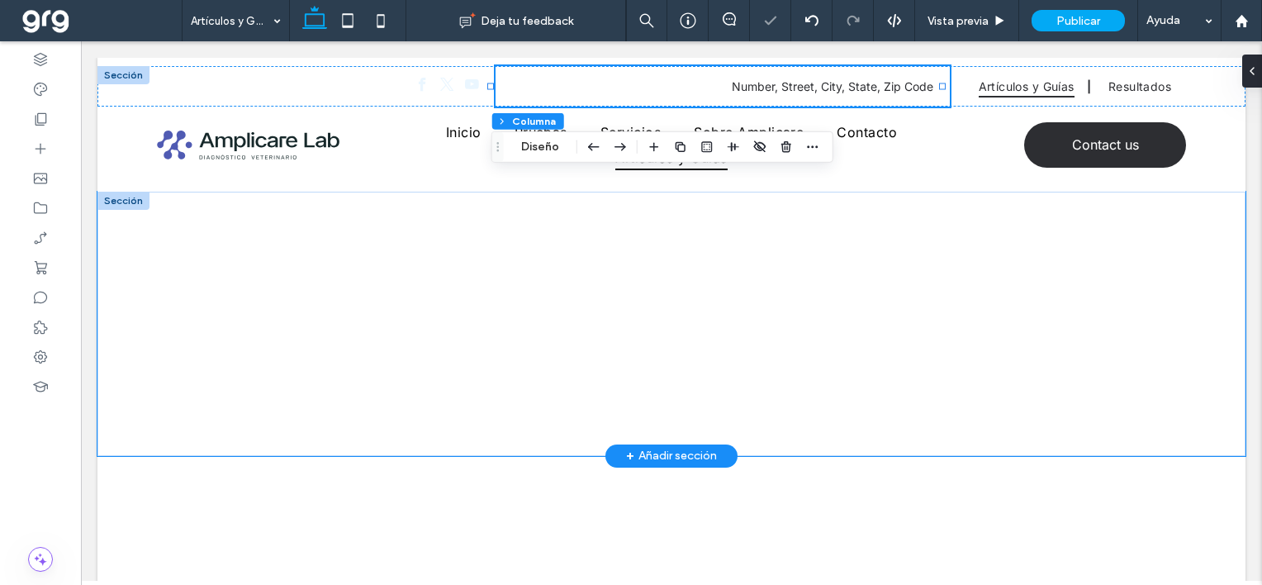
click at [1224, 351] on div at bounding box center [671, 324] width 1148 height 264
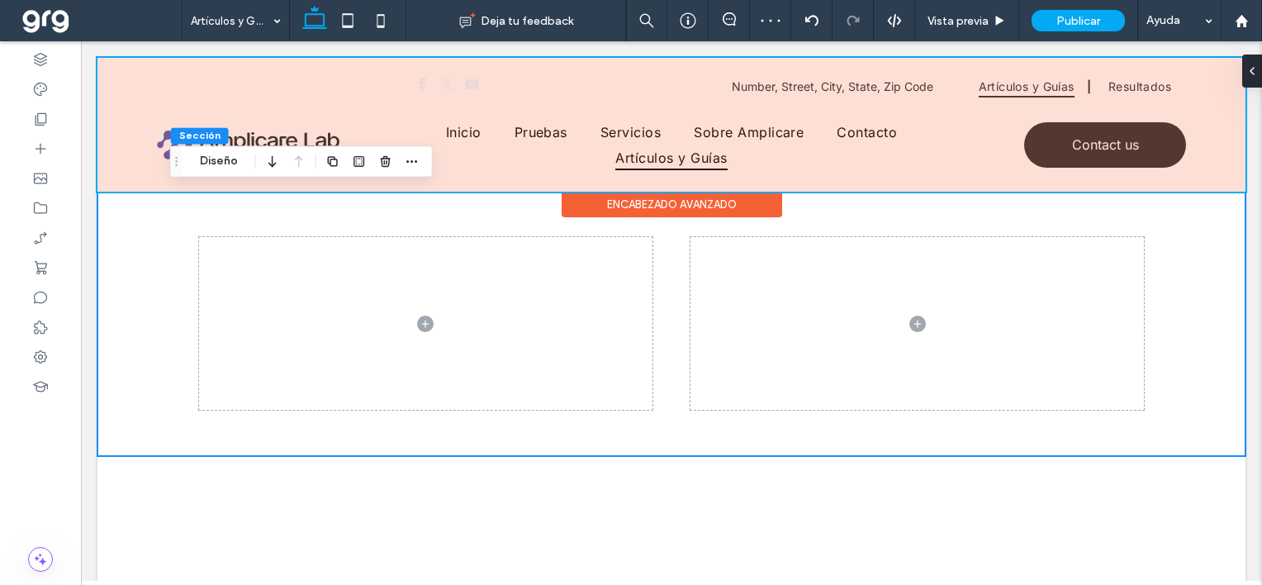
click at [1059, 82] on div at bounding box center [671, 125] width 1148 height 134
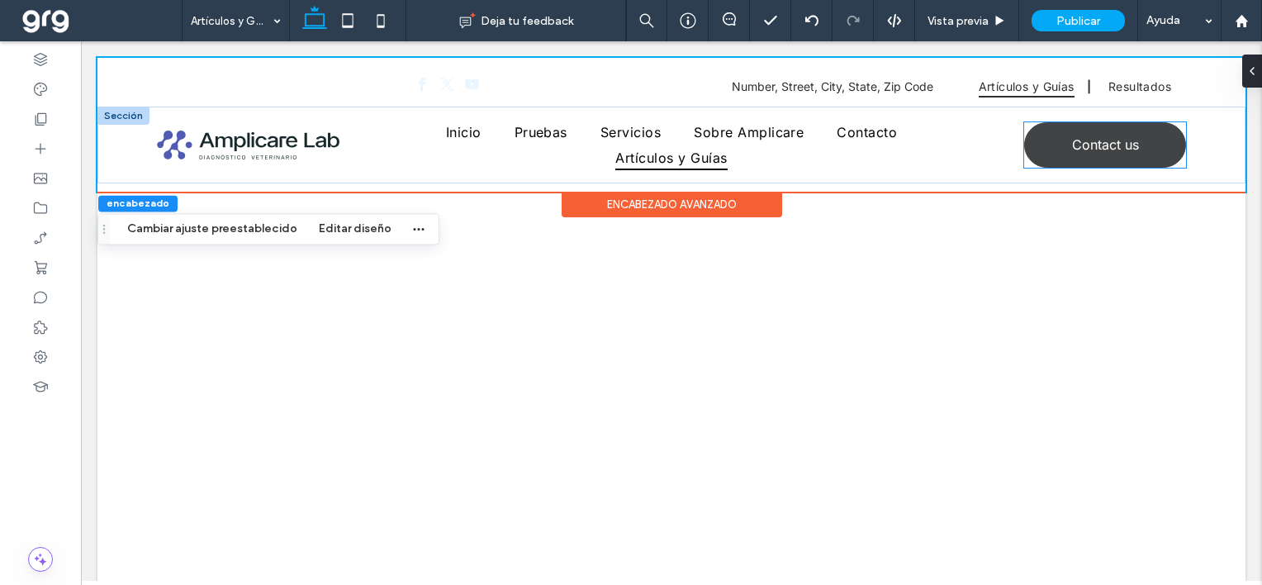
click at [1137, 126] on link "Contact us" at bounding box center [1105, 144] width 162 height 45
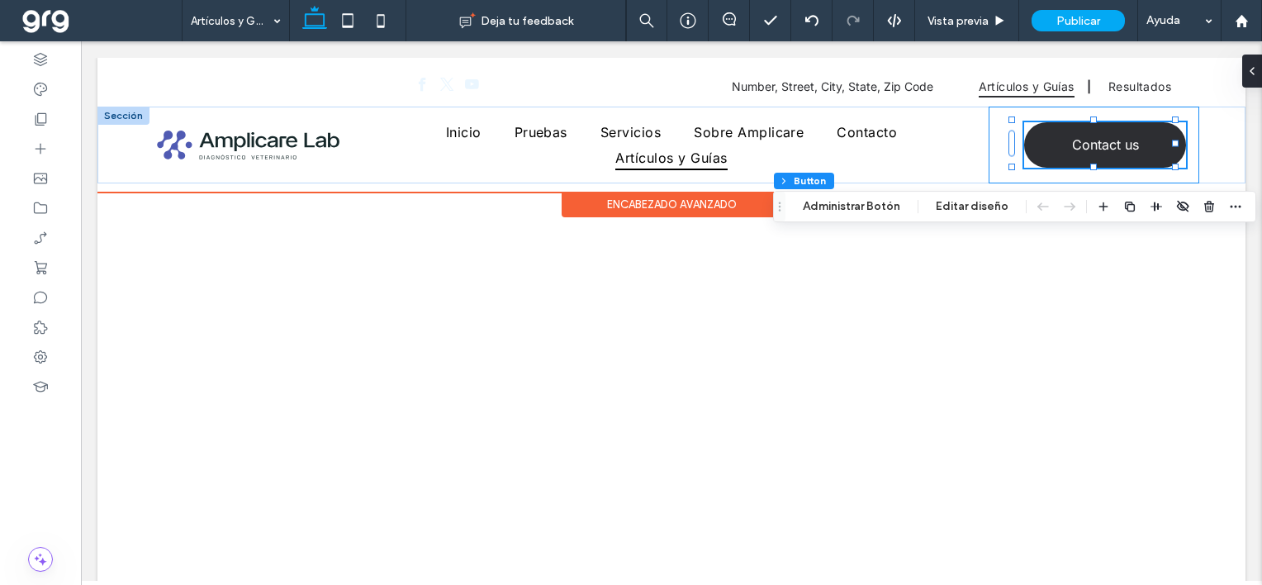
click at [990, 149] on div "Contact us" at bounding box center [1093, 145] width 211 height 77
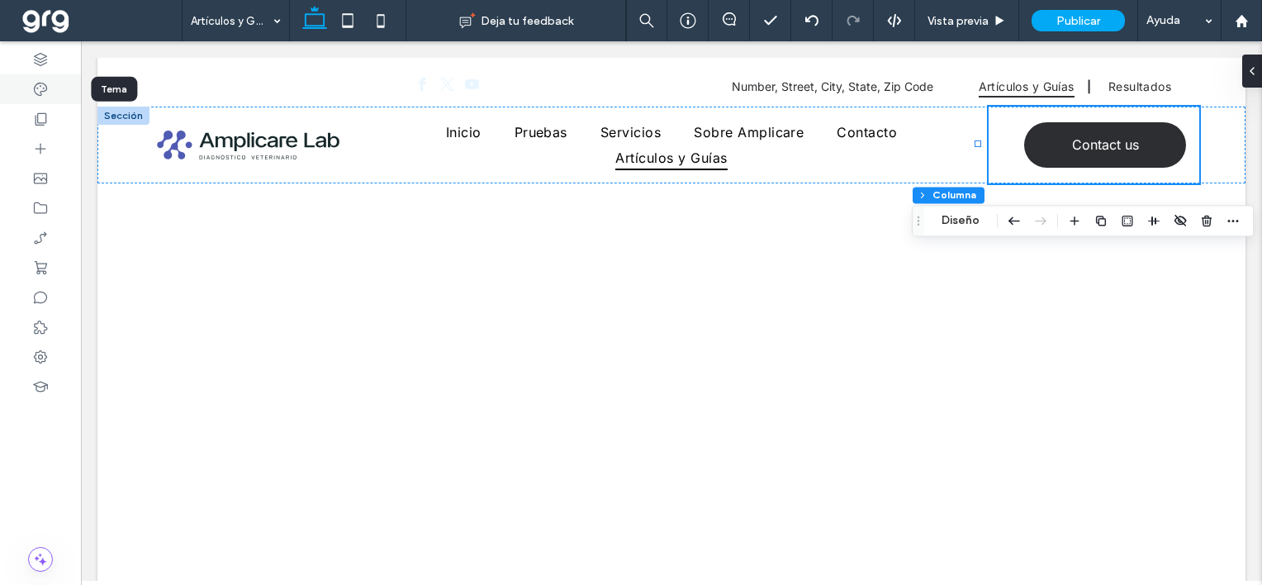
click at [35, 89] on icon at bounding box center [40, 89] width 17 height 17
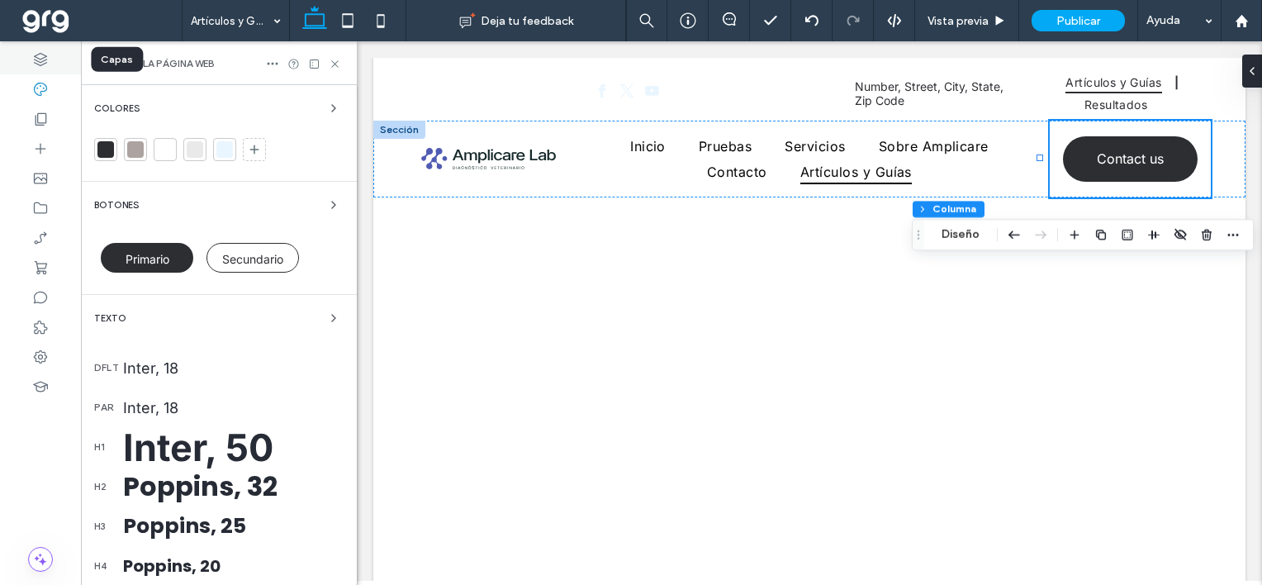
click at [34, 59] on use at bounding box center [40, 59] width 13 height 13
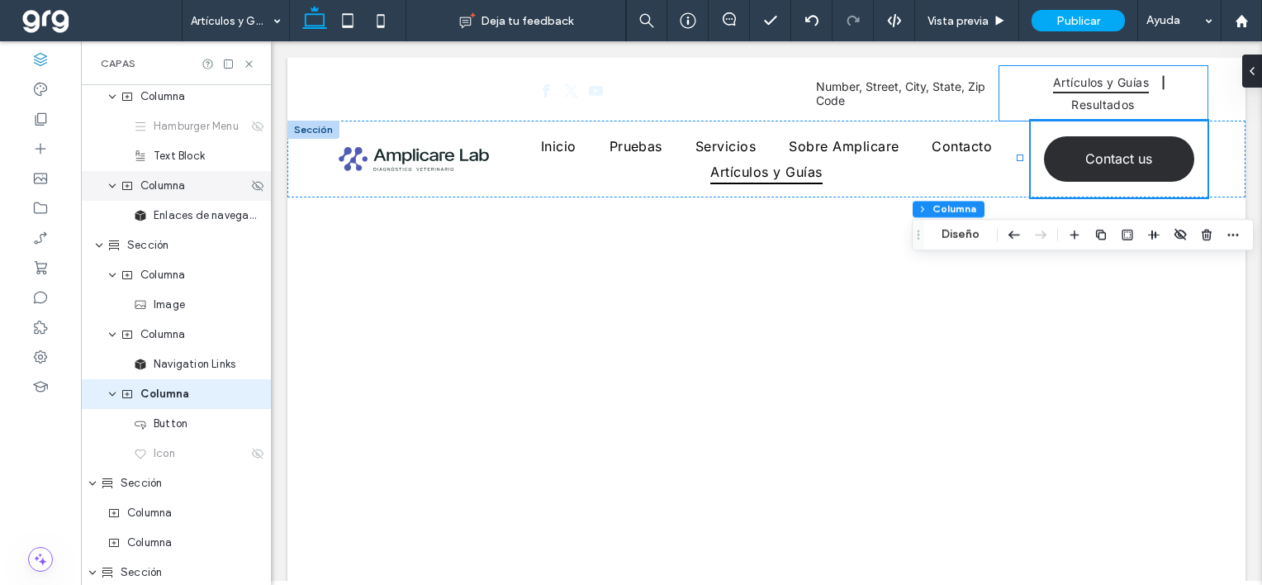
scroll to position [181, 0]
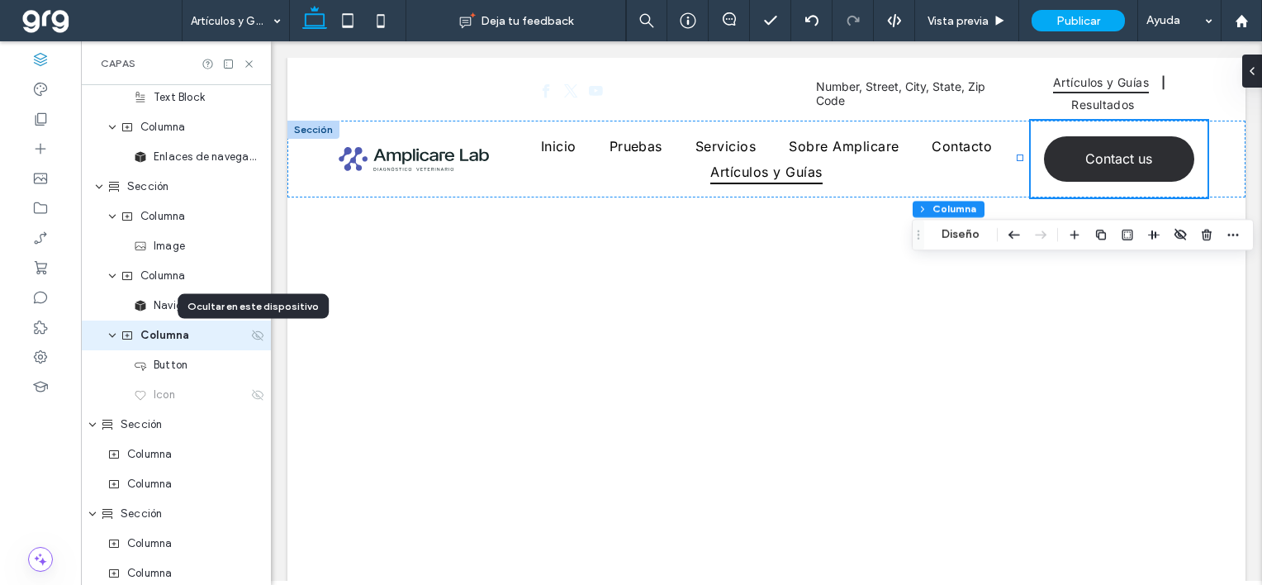
click at [251, 334] on icon at bounding box center [257, 335] width 13 height 13
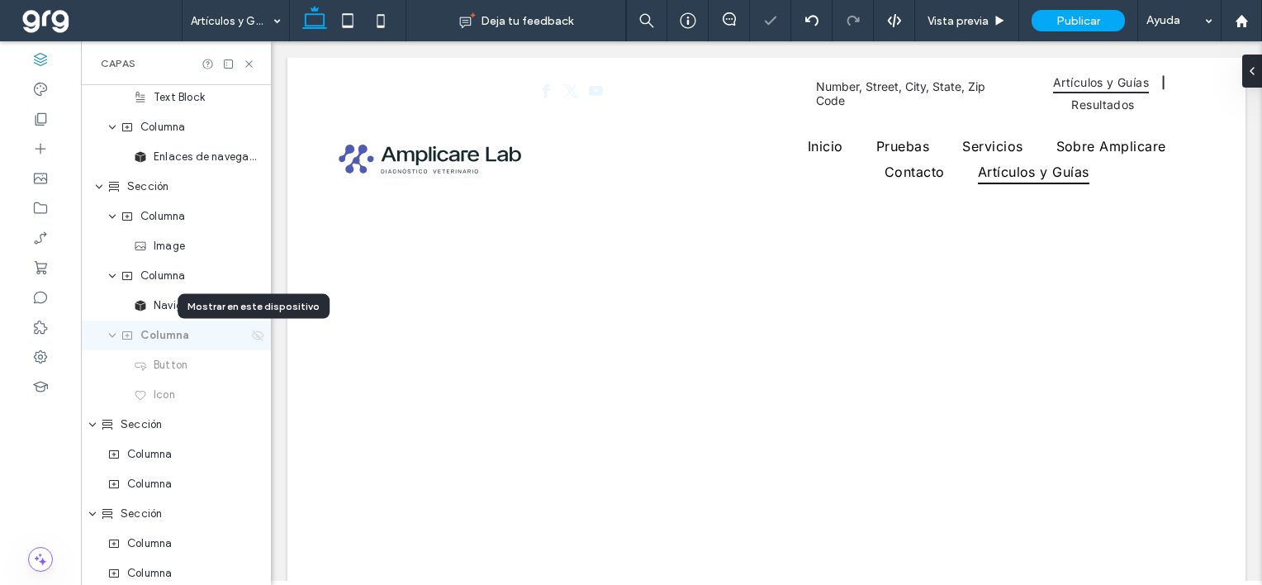
scroll to position [0, 189]
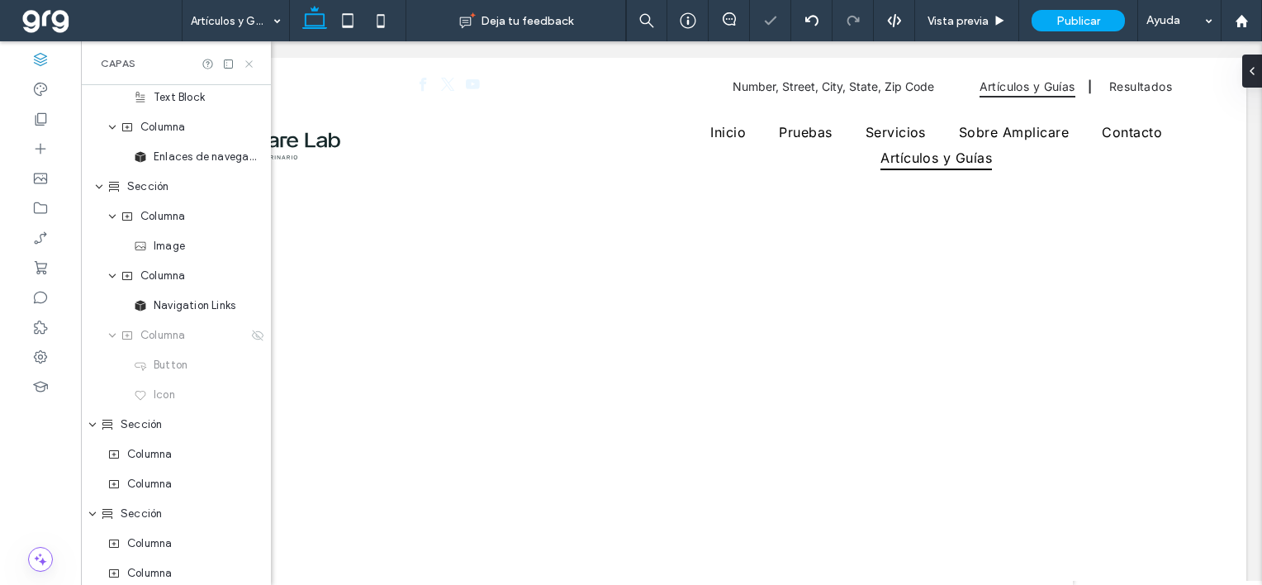
click at [248, 62] on icon at bounding box center [249, 64] width 12 height 12
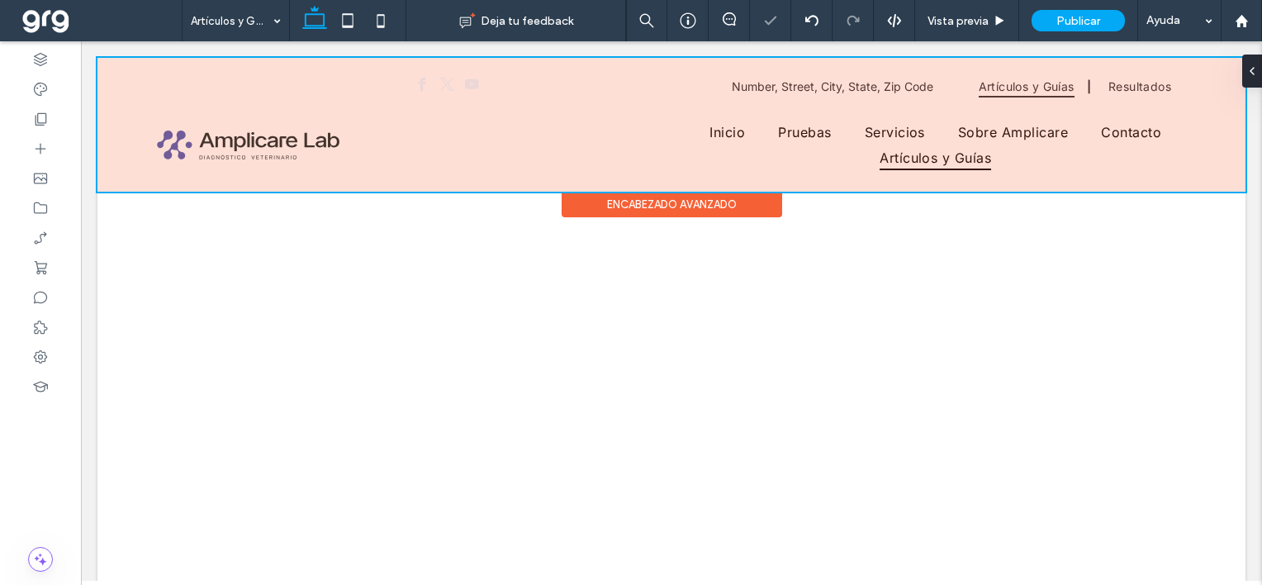
scroll to position [0, 0]
click at [793, 135] on div at bounding box center [671, 125] width 1148 height 134
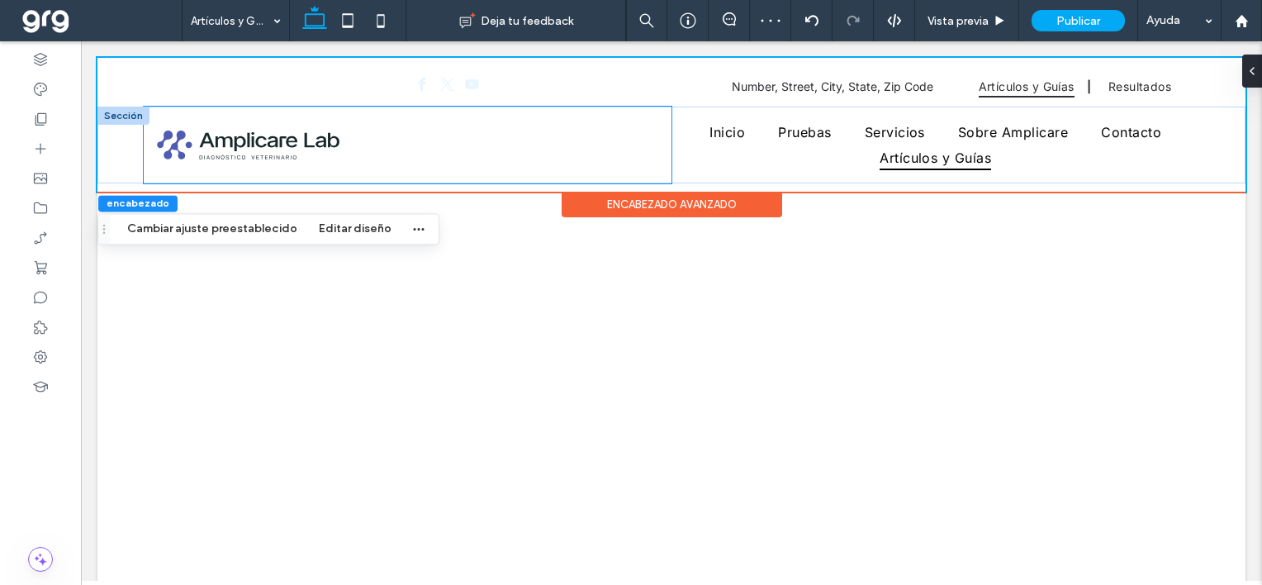
click at [597, 145] on div at bounding box center [408, 145] width 528 height 77
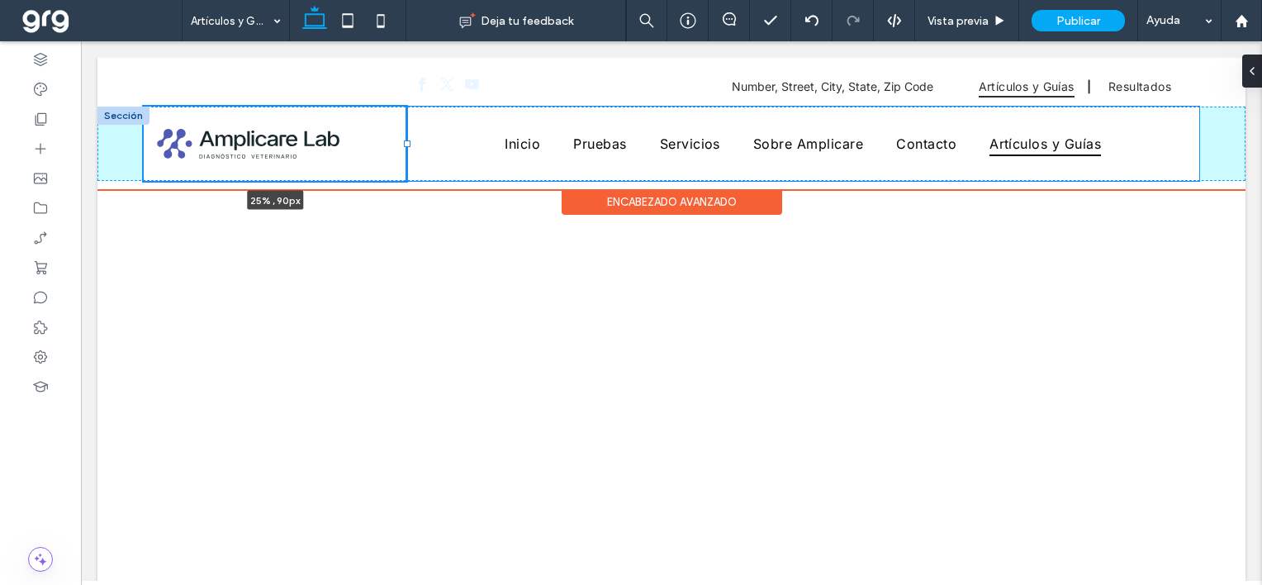
drag, startPoint x: 666, startPoint y: 143, endPoint x: 406, endPoint y: 155, distance: 259.6
click at [406, 155] on div "25% , 90px Inicio [GEOGRAPHIC_DATA] Servicios Sobre Amplicare Contacto Artículo…" at bounding box center [671, 144] width 1148 height 74
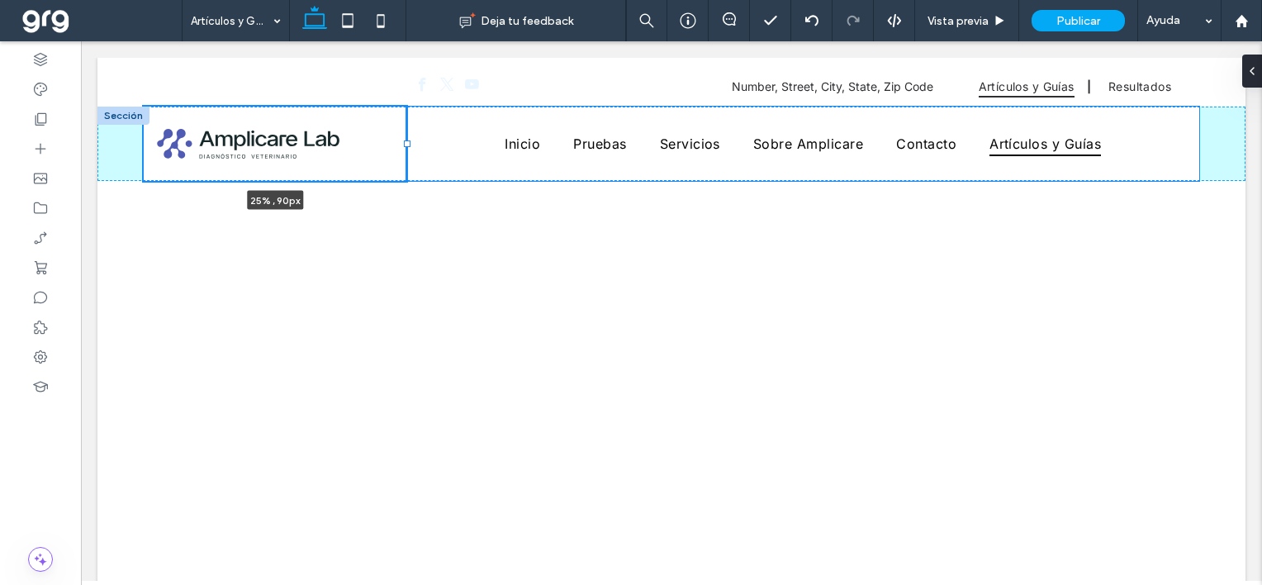
type input "**"
type input "*****"
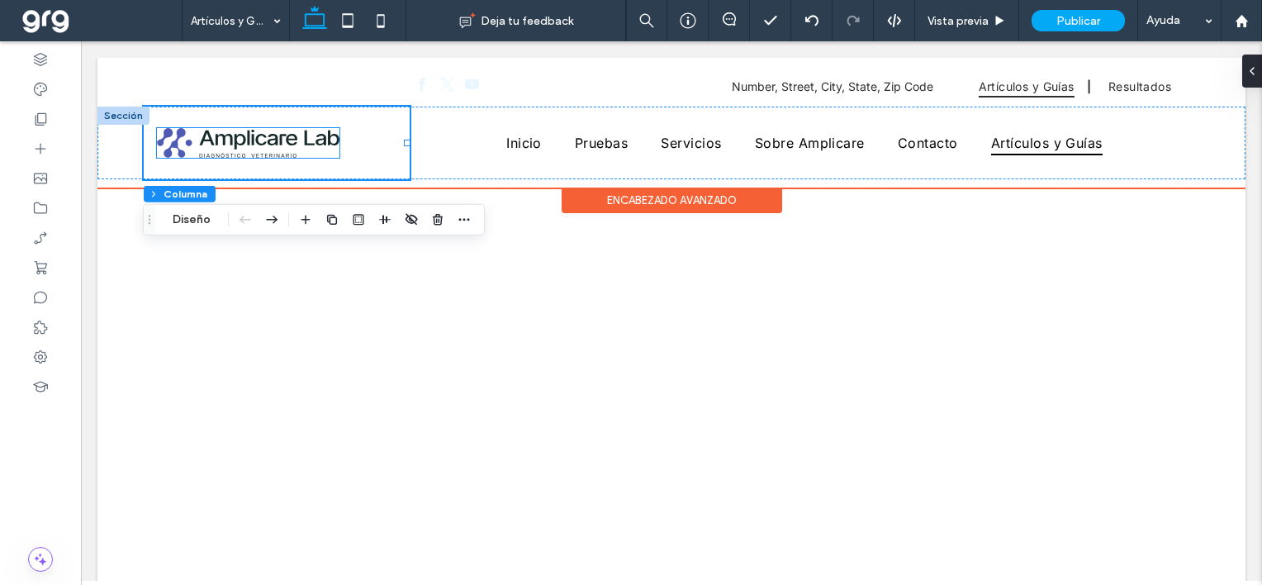
click at [282, 134] on img at bounding box center [248, 143] width 182 height 30
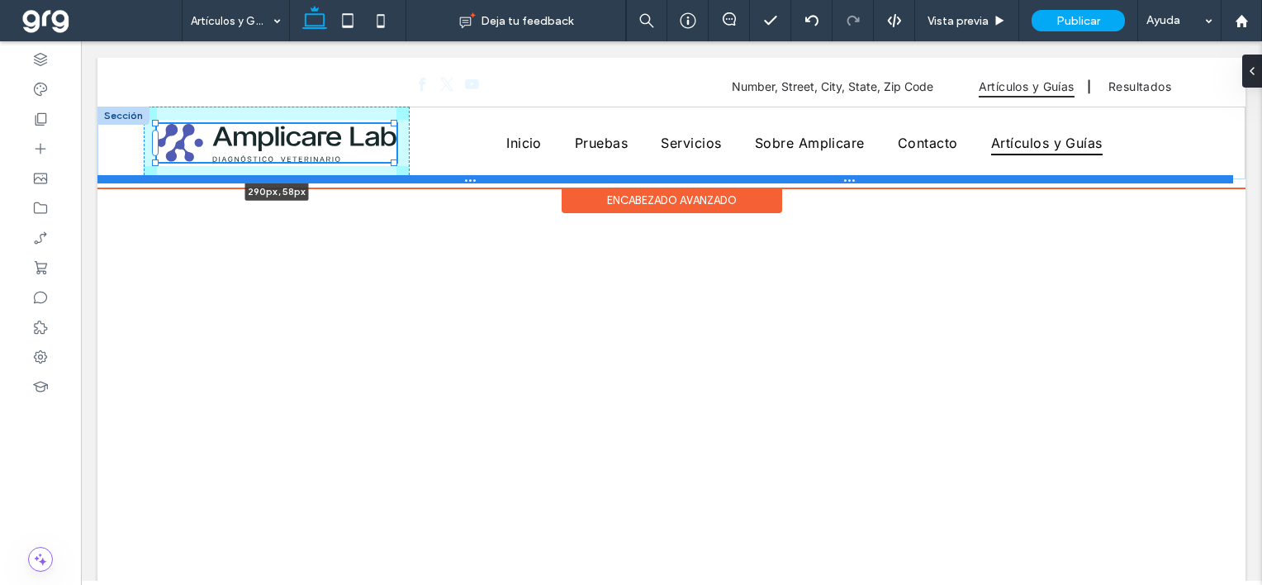
drag, startPoint x: 341, startPoint y: 161, endPoint x: 402, endPoint y: 182, distance: 64.5
click at [402, 179] on div "290px , 58px Inicio [GEOGRAPHIC_DATA] Servicios Sobre Amplicare Contacto Artícu…" at bounding box center [671, 143] width 1148 height 73
type input "***"
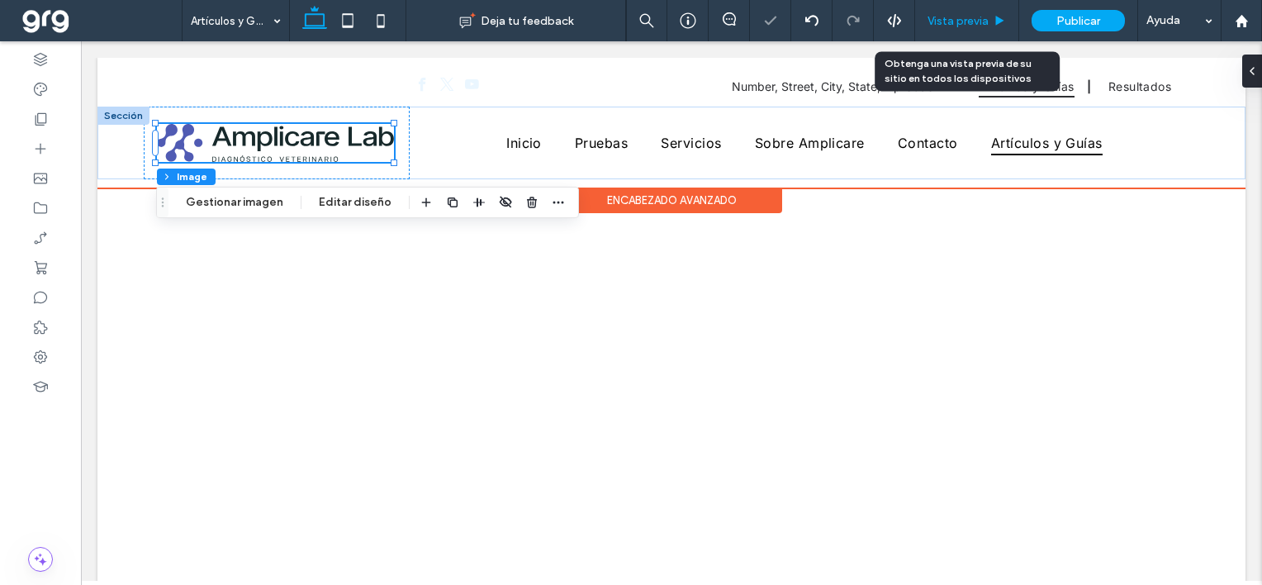
click at [951, 23] on span "Vista previa" at bounding box center [957, 21] width 61 height 14
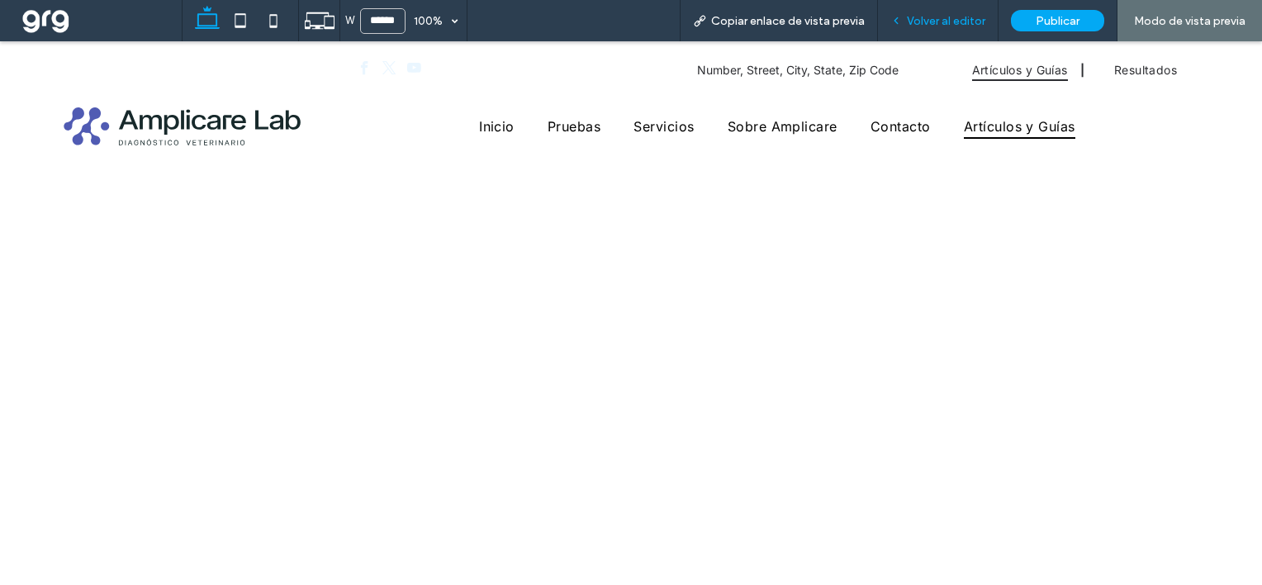
click at [945, 12] on div "Volver al editor" at bounding box center [938, 20] width 121 height 41
click at [947, 25] on span "Volver al editor" at bounding box center [946, 21] width 78 height 14
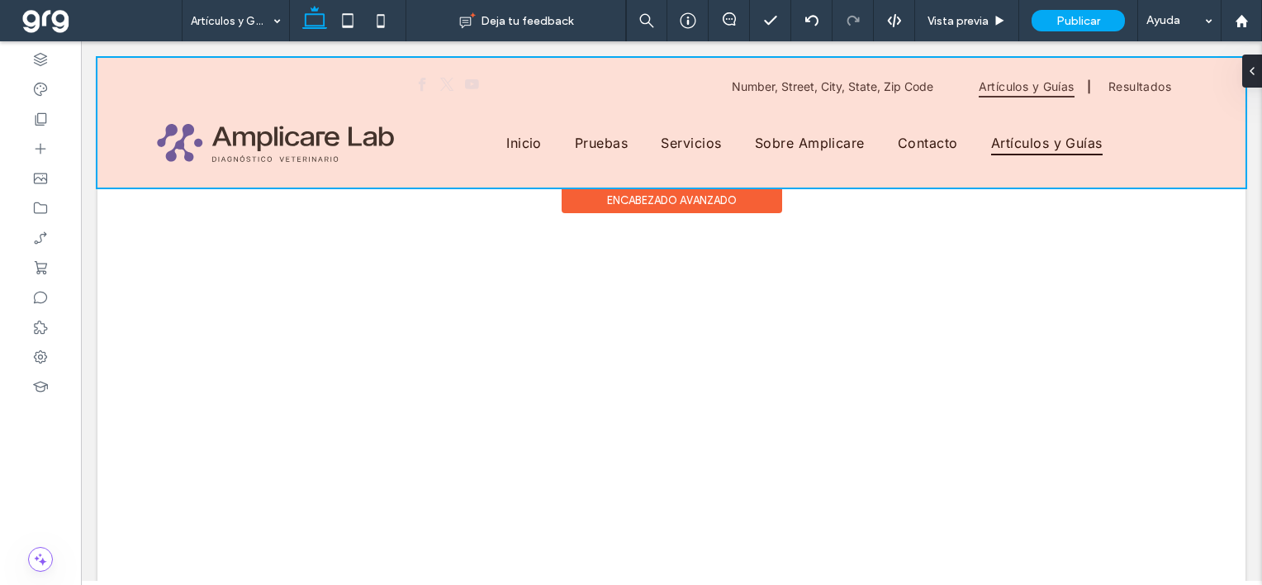
click at [514, 79] on div at bounding box center [671, 123] width 1148 height 130
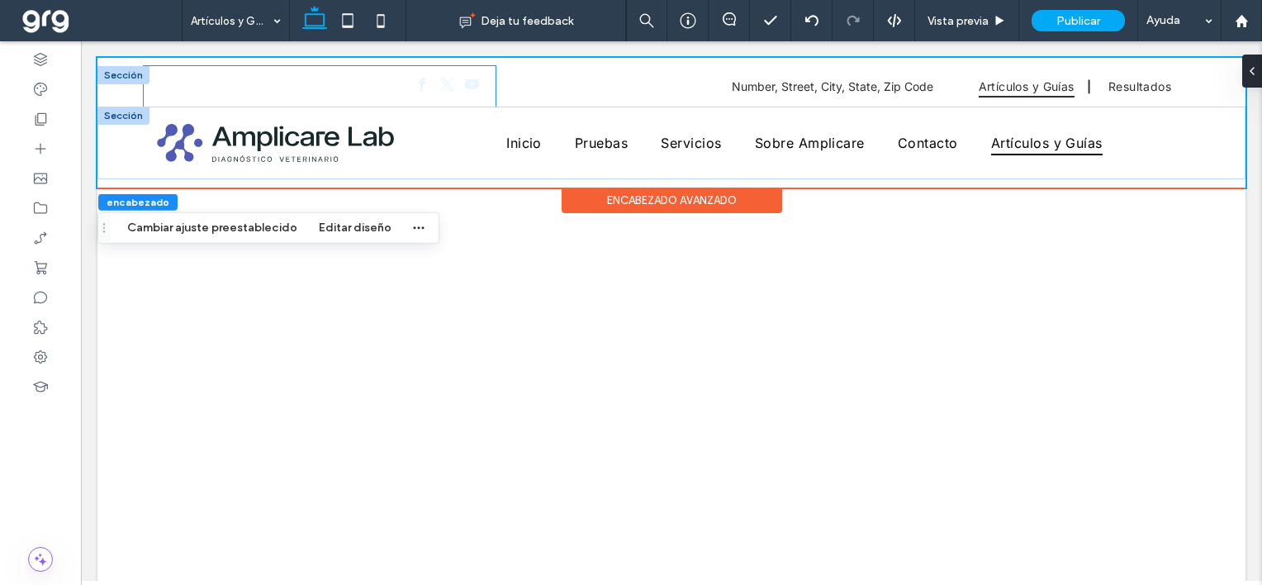
click at [383, 77] on div at bounding box center [320, 86] width 352 height 40
